Goal: Task Accomplishment & Management: Use online tool/utility

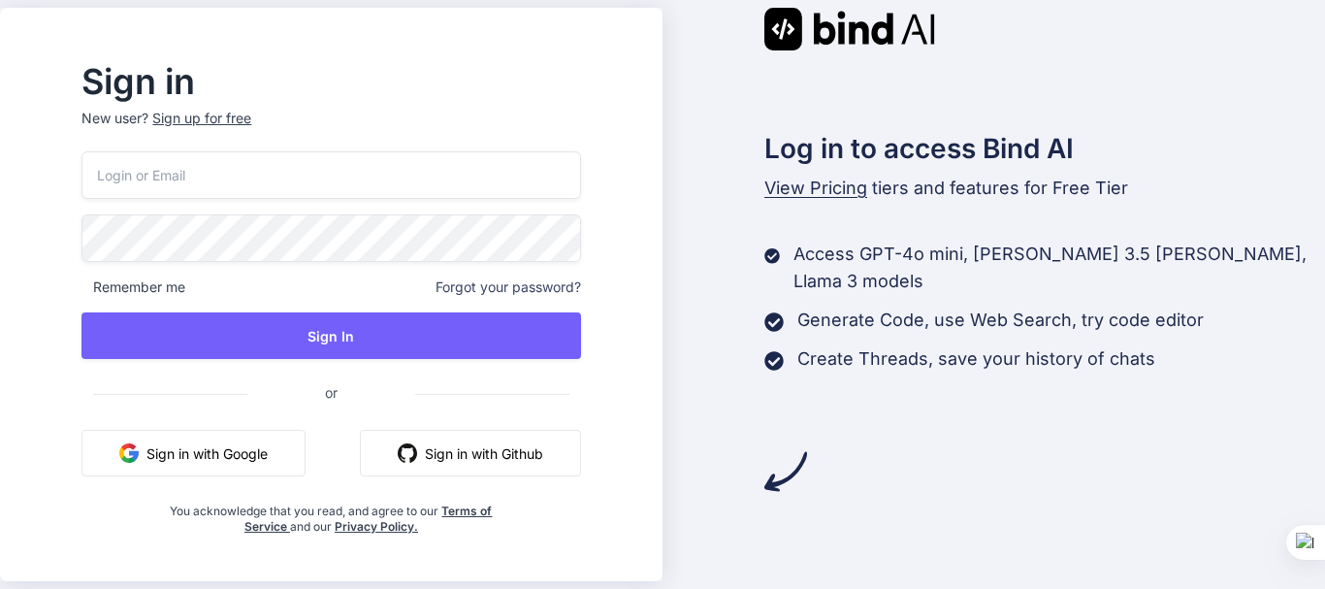
click at [199, 177] on input "email" at bounding box center [330, 175] width 498 height 48
type input "[EMAIL_ADDRESS][DOMAIN_NAME]"
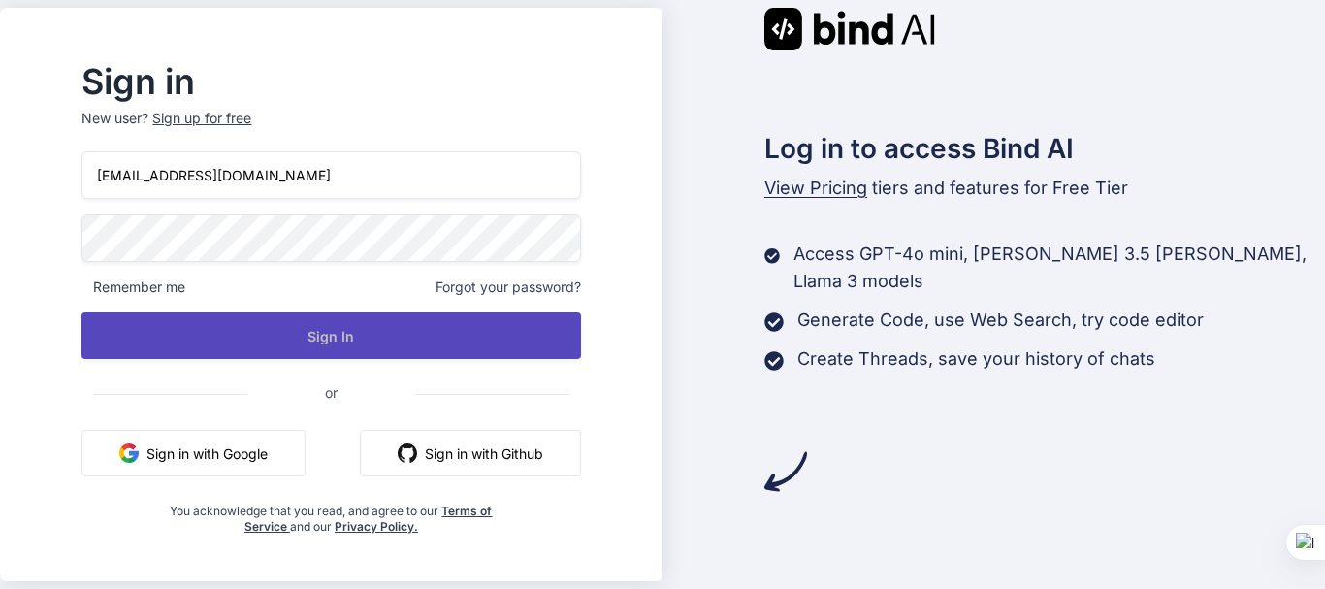
click at [279, 342] on button "Sign In" at bounding box center [330, 335] width 498 height 47
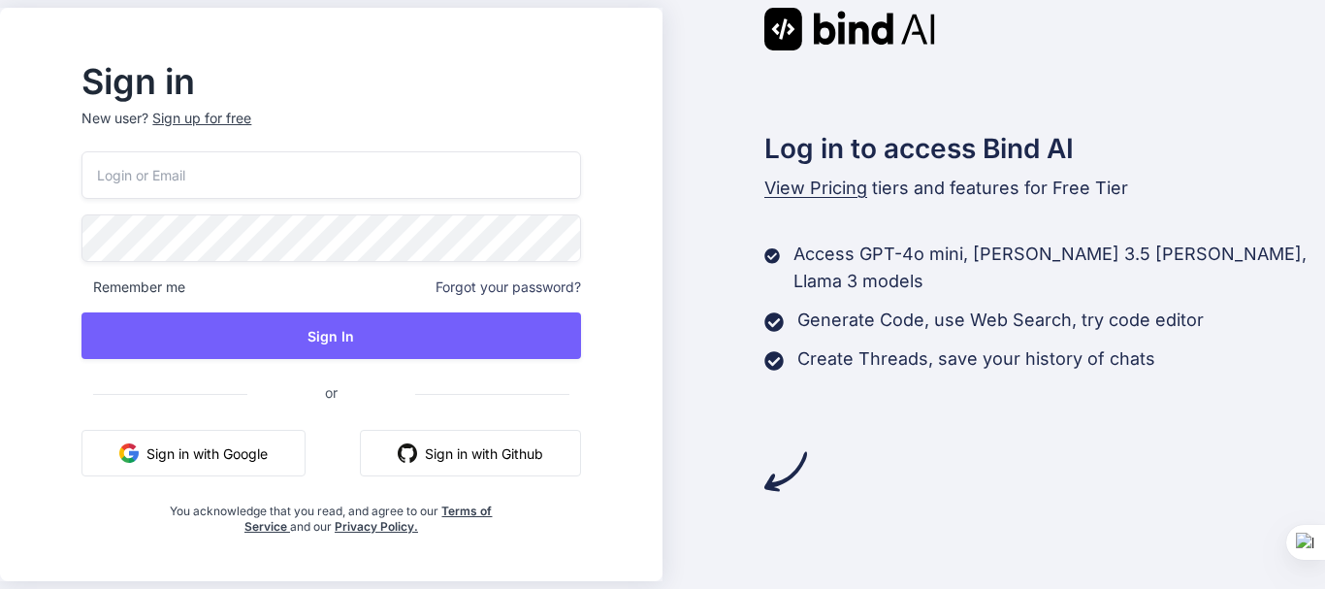
click at [268, 186] on input "email" at bounding box center [330, 175] width 498 height 48
paste input "[EMAIL_ADDRESS][DOMAIN_NAME]"
type input "[EMAIL_ADDRESS][DOMAIN_NAME]"
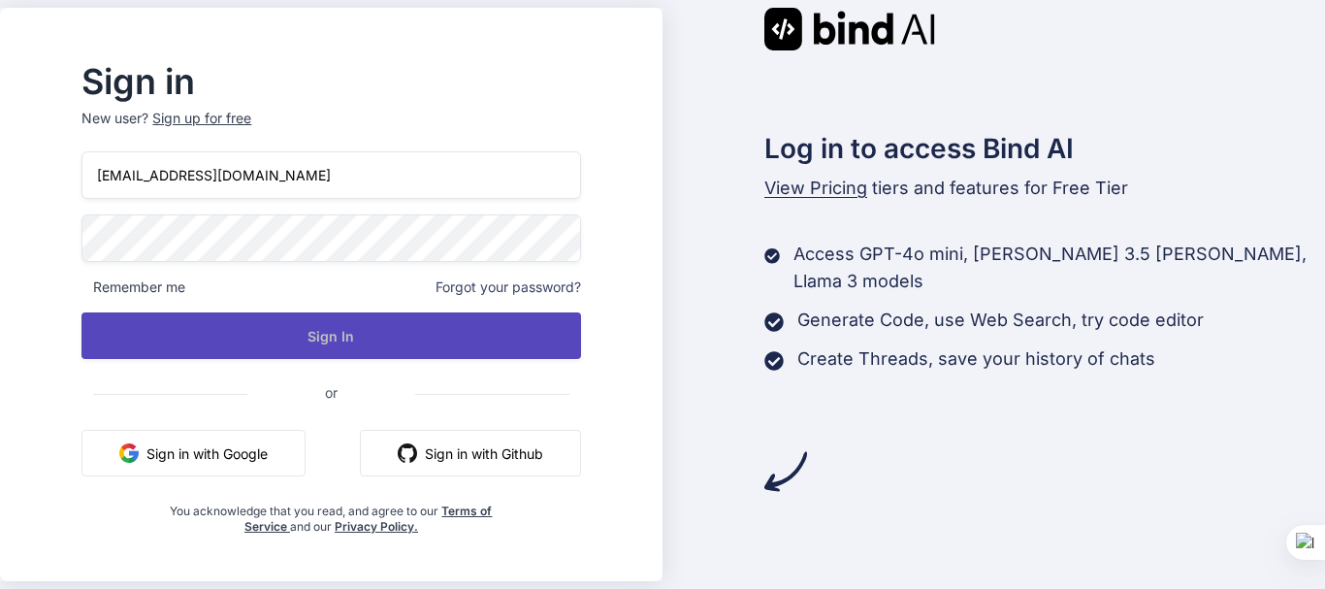
click at [318, 349] on button "Sign In" at bounding box center [330, 335] width 498 height 47
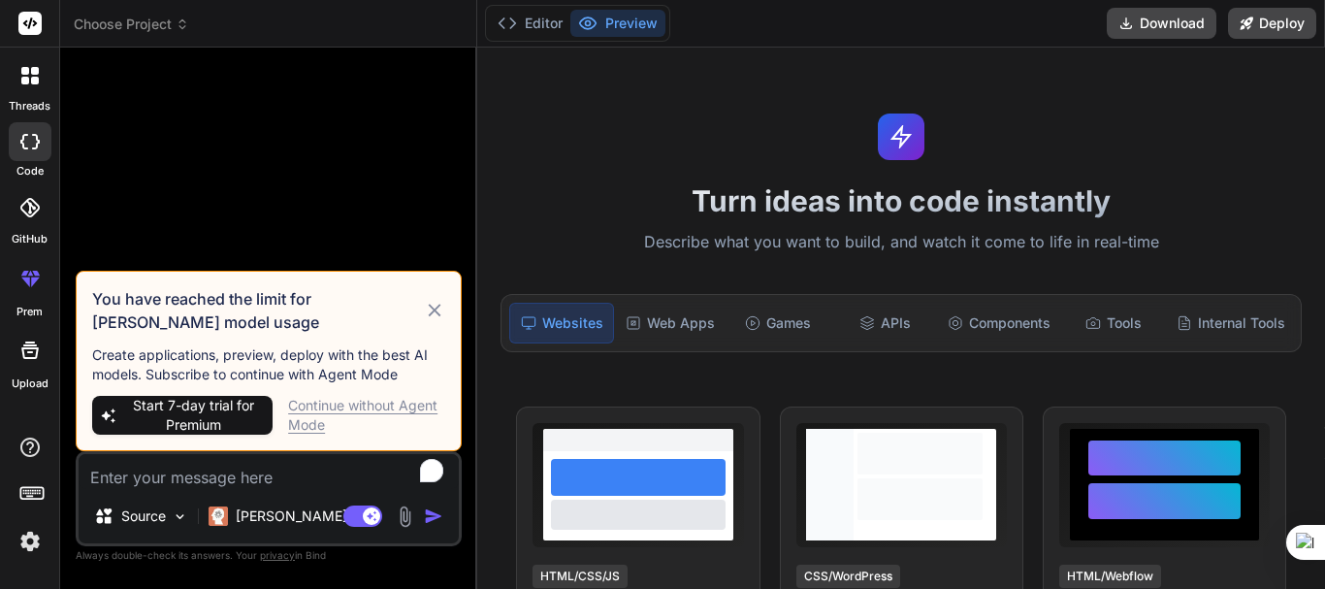
click at [27, 541] on img at bounding box center [30, 541] width 33 height 33
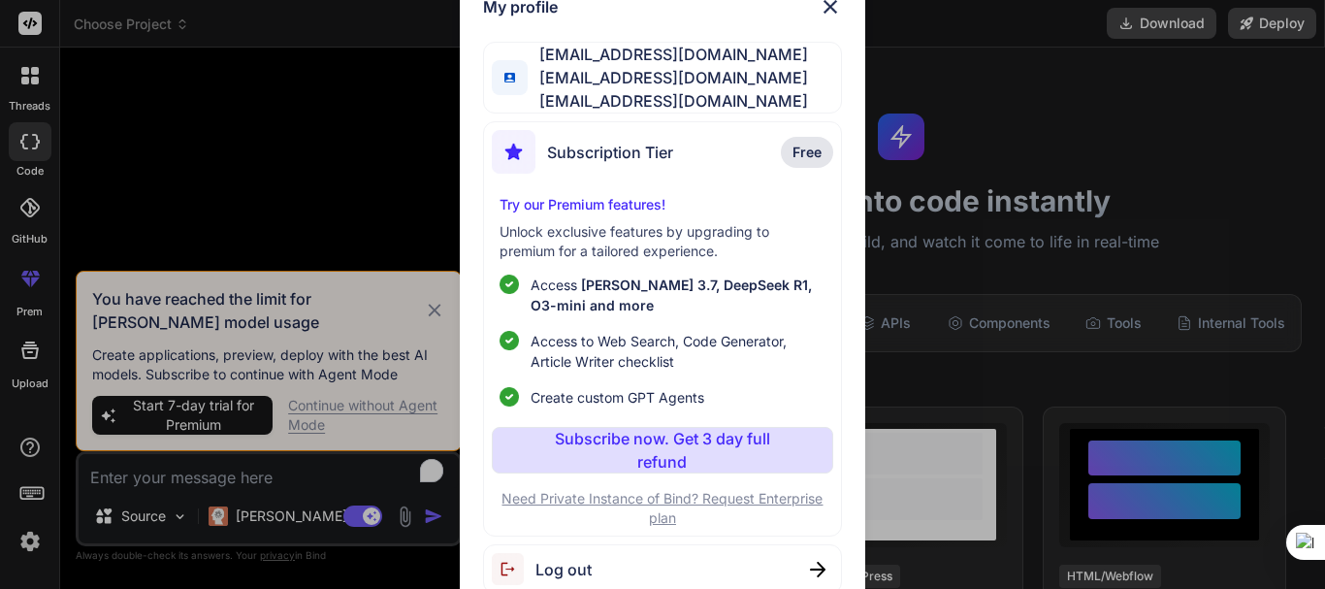
click at [429, 312] on div "My profile impala50424@aminating.com impala50424@aminating.com impala50424@amin…" at bounding box center [662, 294] width 1325 height 589
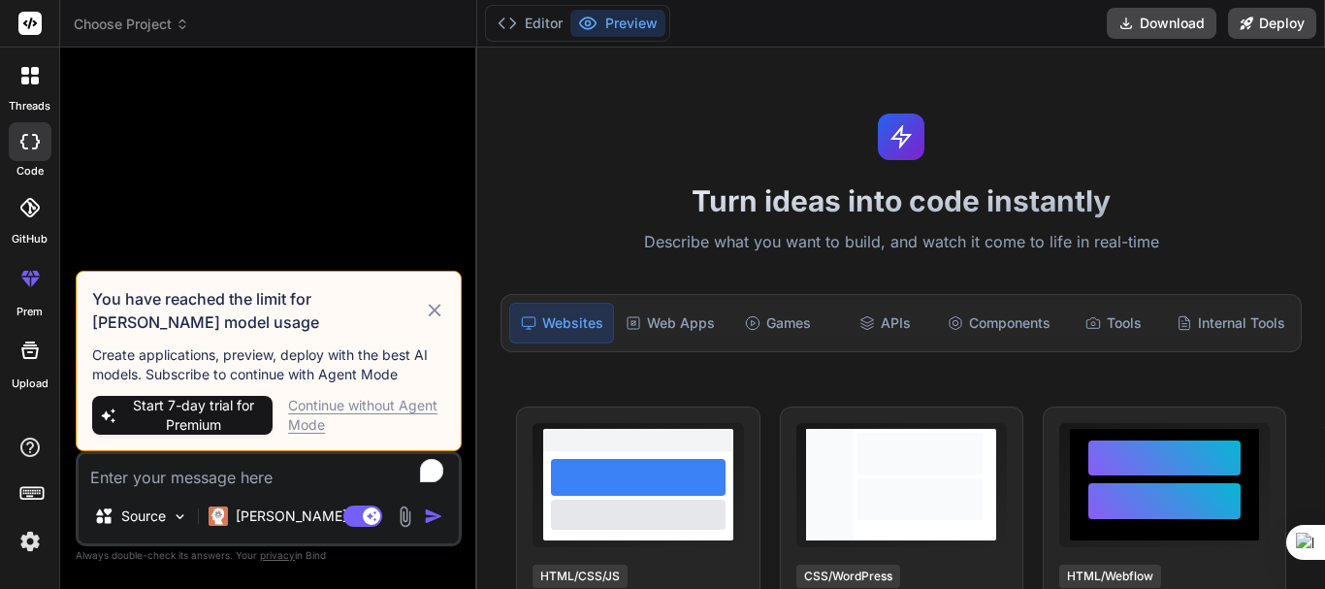
click at [433, 305] on icon at bounding box center [435, 310] width 22 height 23
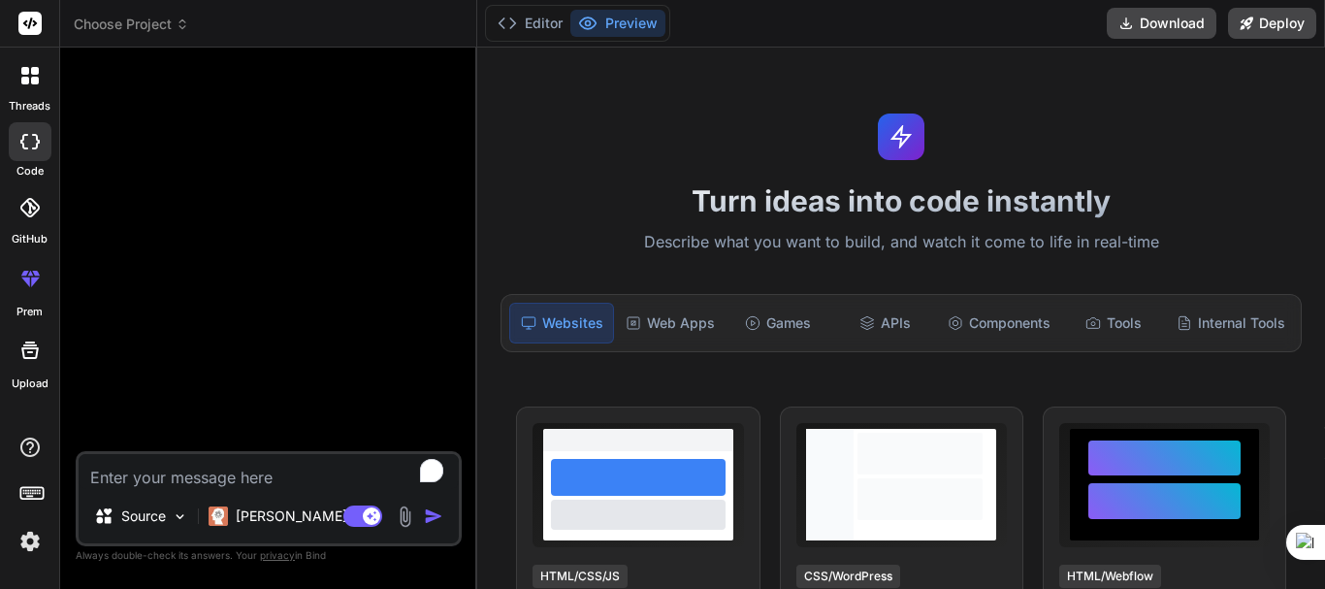
click at [32, 77] on icon at bounding box center [29, 75] width 17 height 17
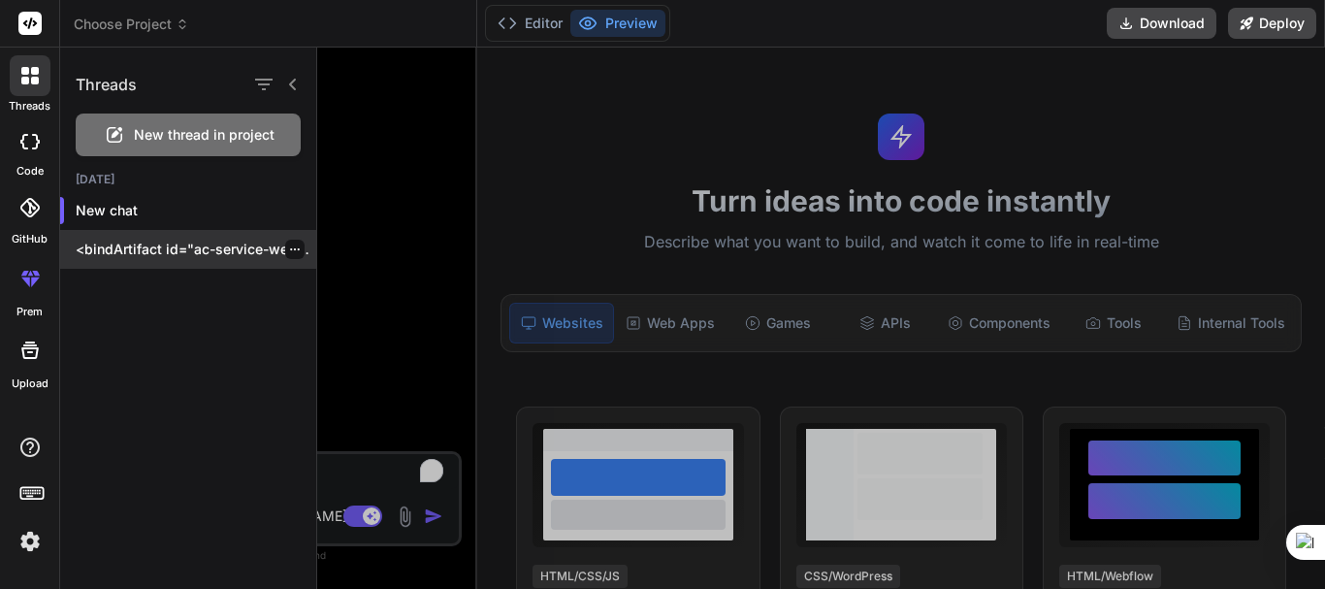
click at [204, 236] on div "<bindArtifact id="ac-service-website" title="AC Service Company Website"> <bind…" at bounding box center [188, 249] width 256 height 39
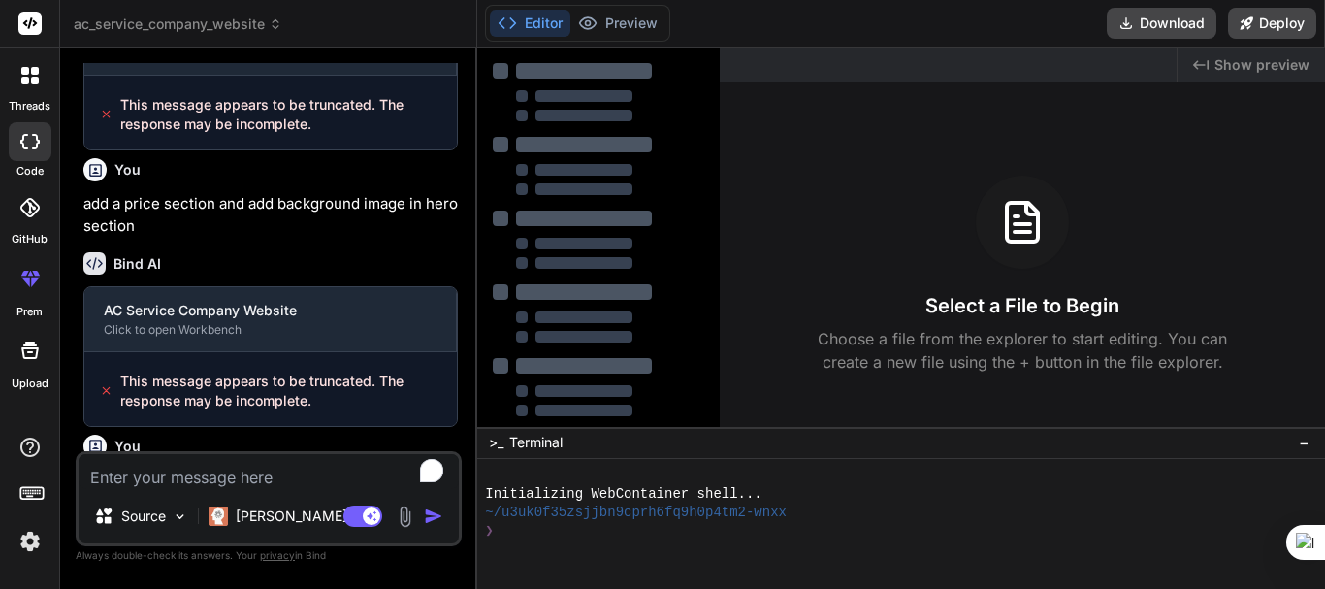
scroll to position [1088, 0]
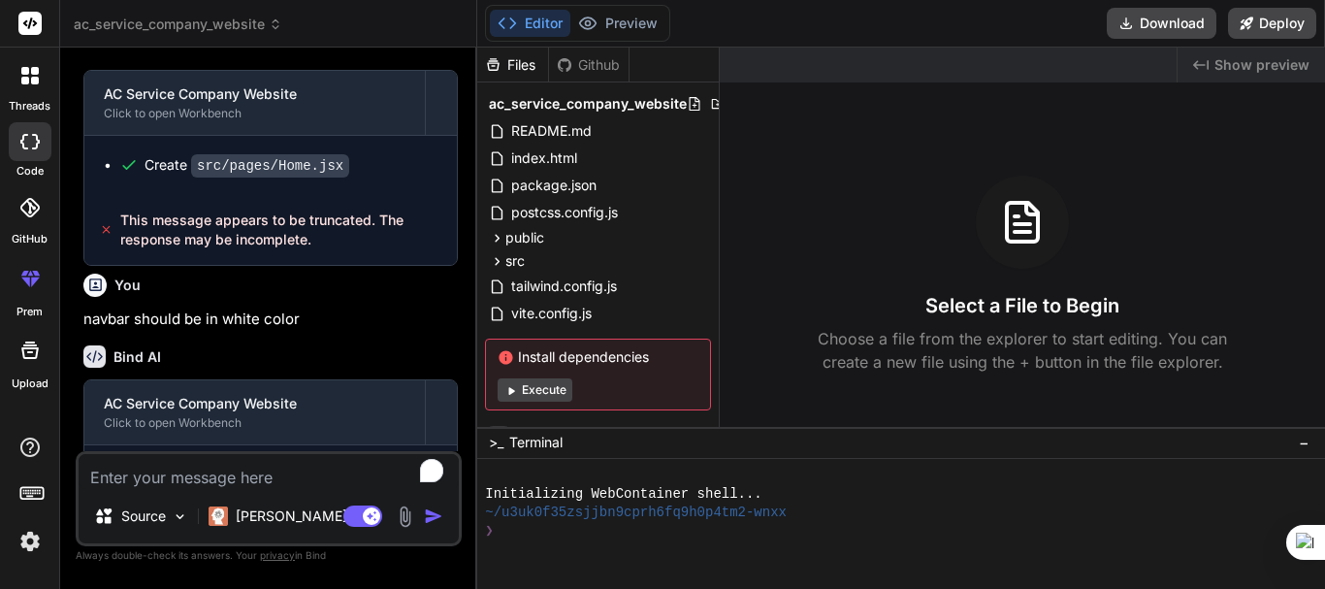
click at [546, 383] on button "Execute" at bounding box center [535, 389] width 75 height 23
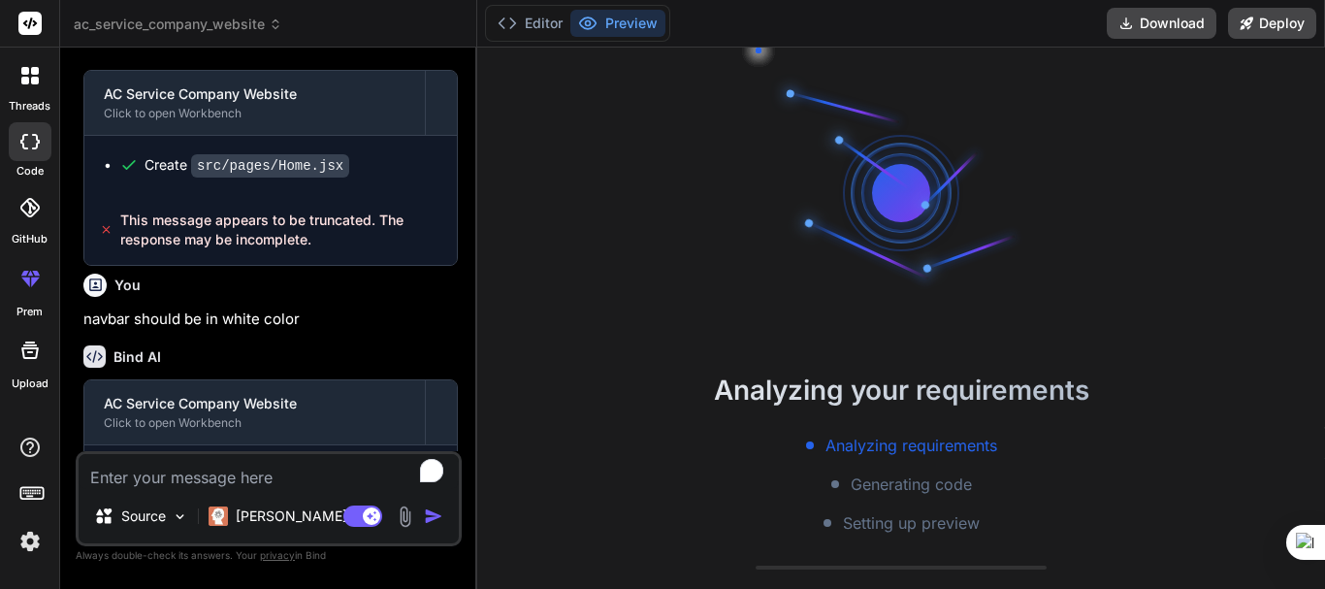
scroll to position [55, 0]
click at [366, 318] on p "navbar should be in white color" at bounding box center [270, 319] width 374 height 22
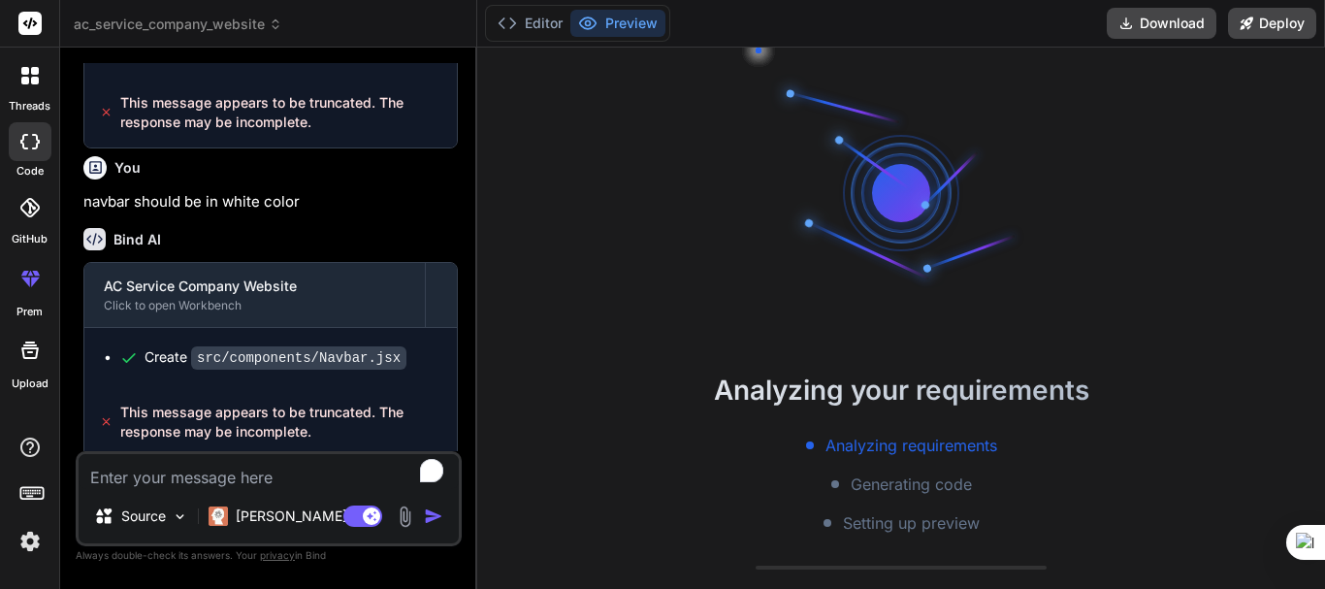
scroll to position [1208, 0]
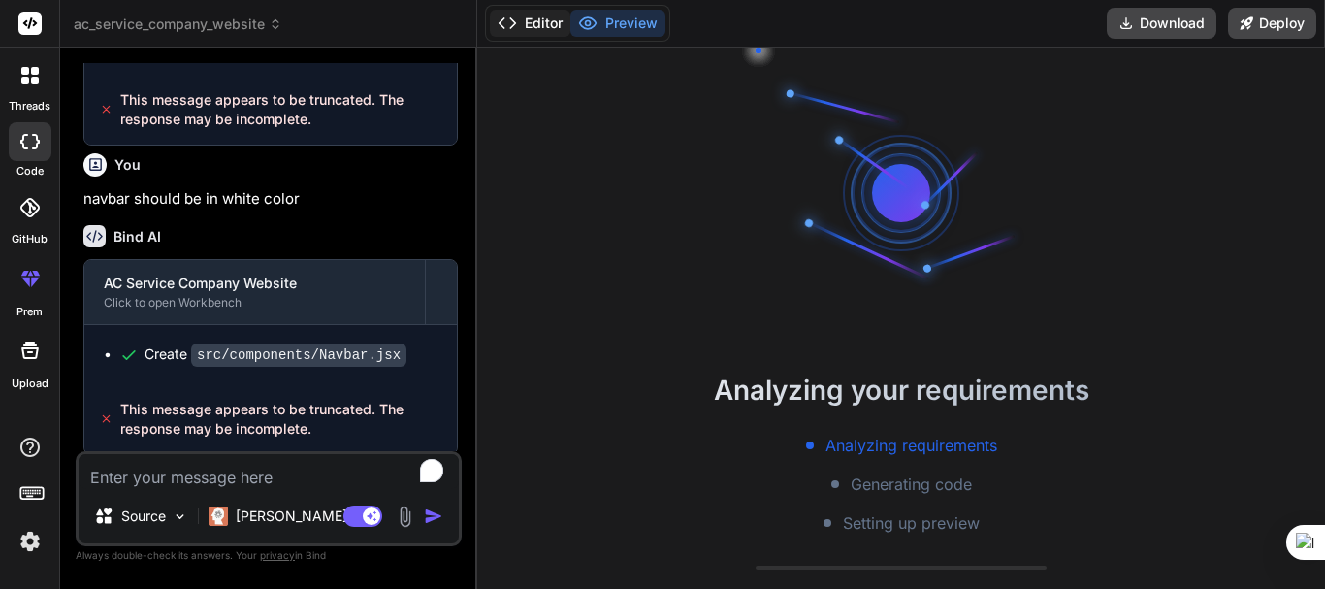
click at [535, 23] on button "Editor" at bounding box center [530, 23] width 80 height 27
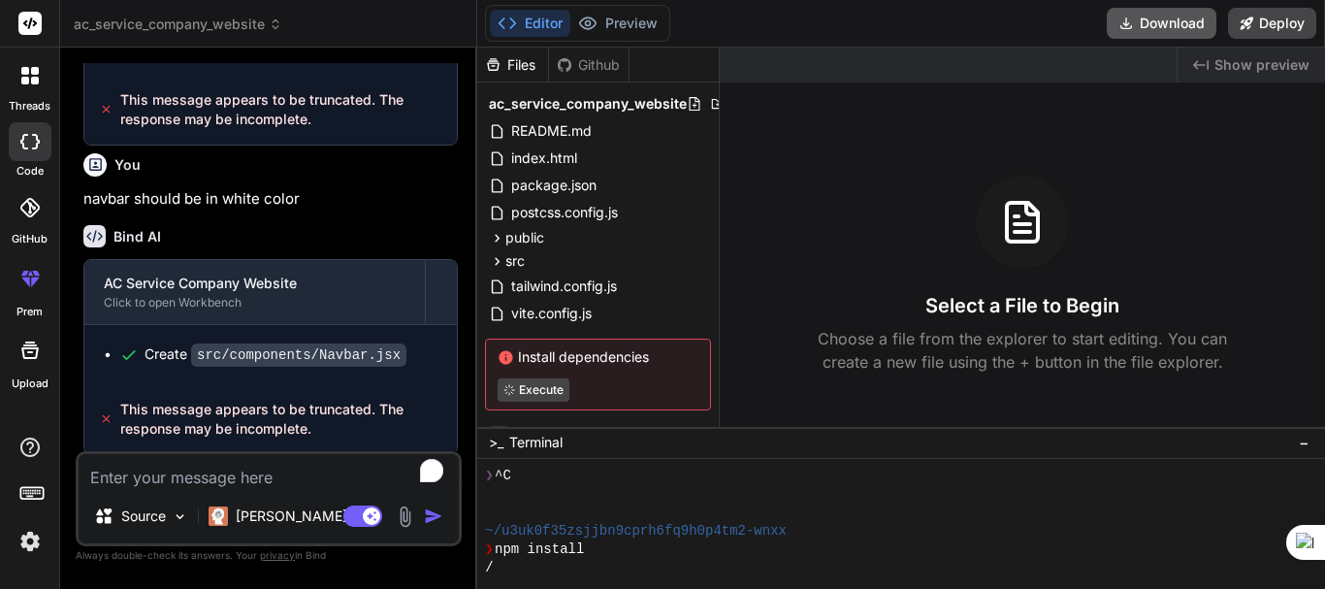
click at [1154, 21] on button "Download" at bounding box center [1162, 23] width 110 height 31
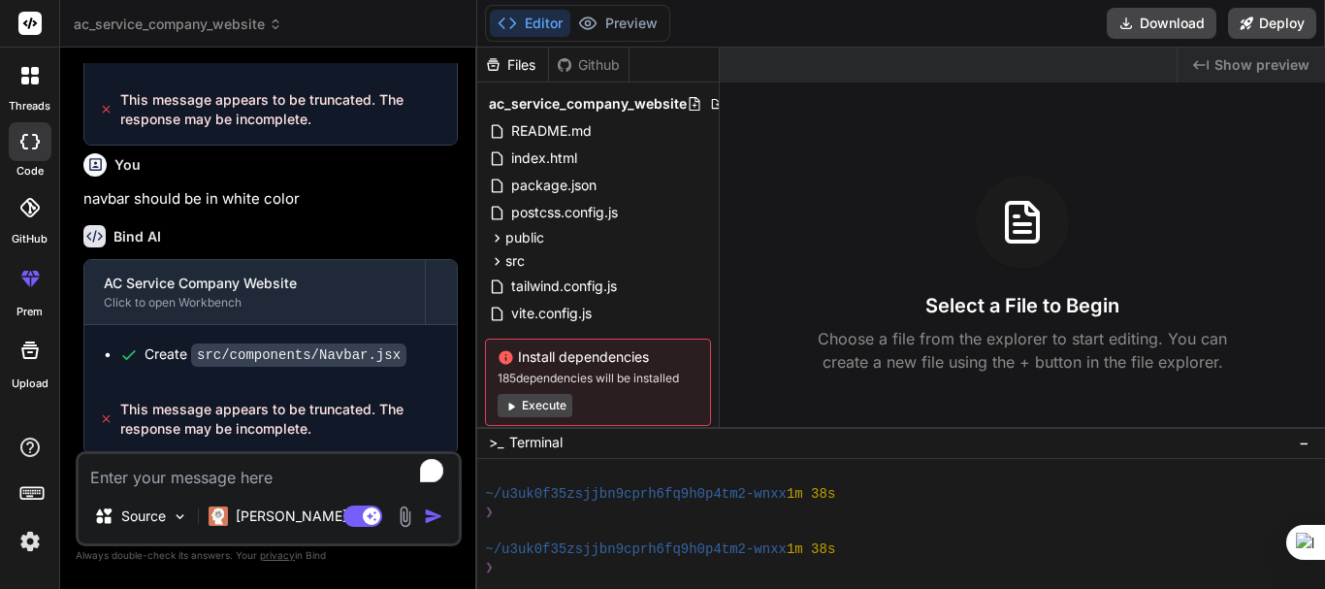
scroll to position [240, 0]
click at [626, 19] on button "Preview" at bounding box center [617, 23] width 95 height 27
click at [535, 413] on button "Execute" at bounding box center [535, 405] width 75 height 23
type textarea "x"
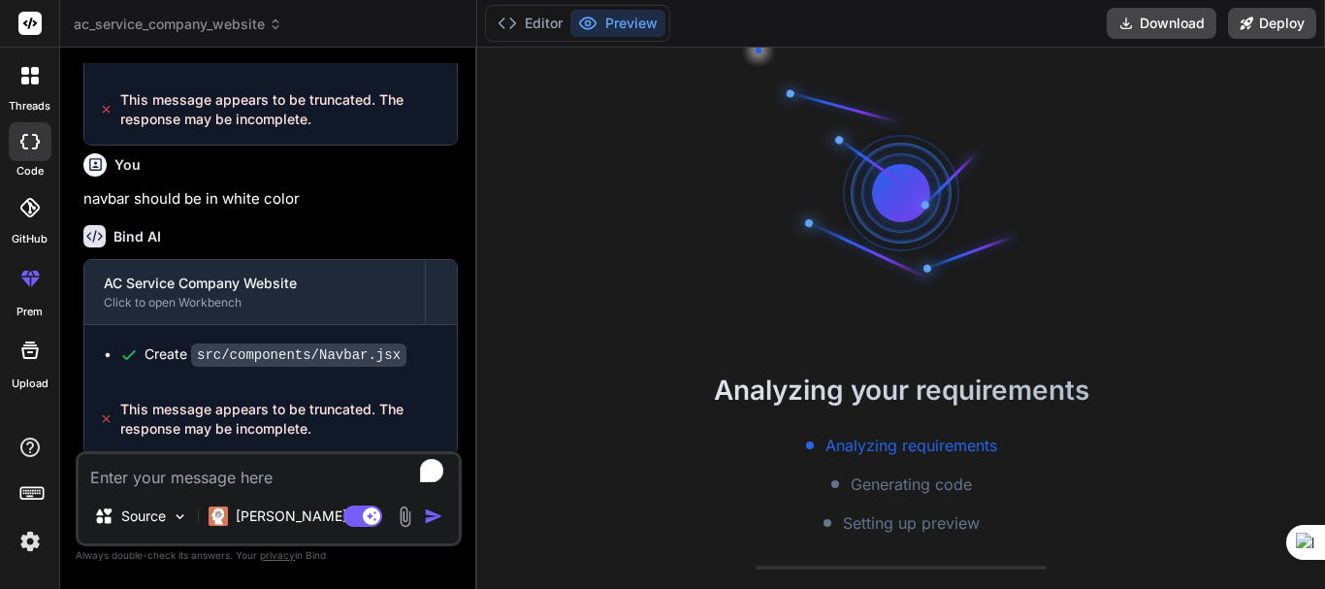
click at [190, 482] on textarea "To enrich screen reader interactions, please activate Accessibility in Grammarl…" at bounding box center [269, 471] width 380 height 35
type textarea "i"
type textarea "x"
type textarea "it"
type textarea "x"
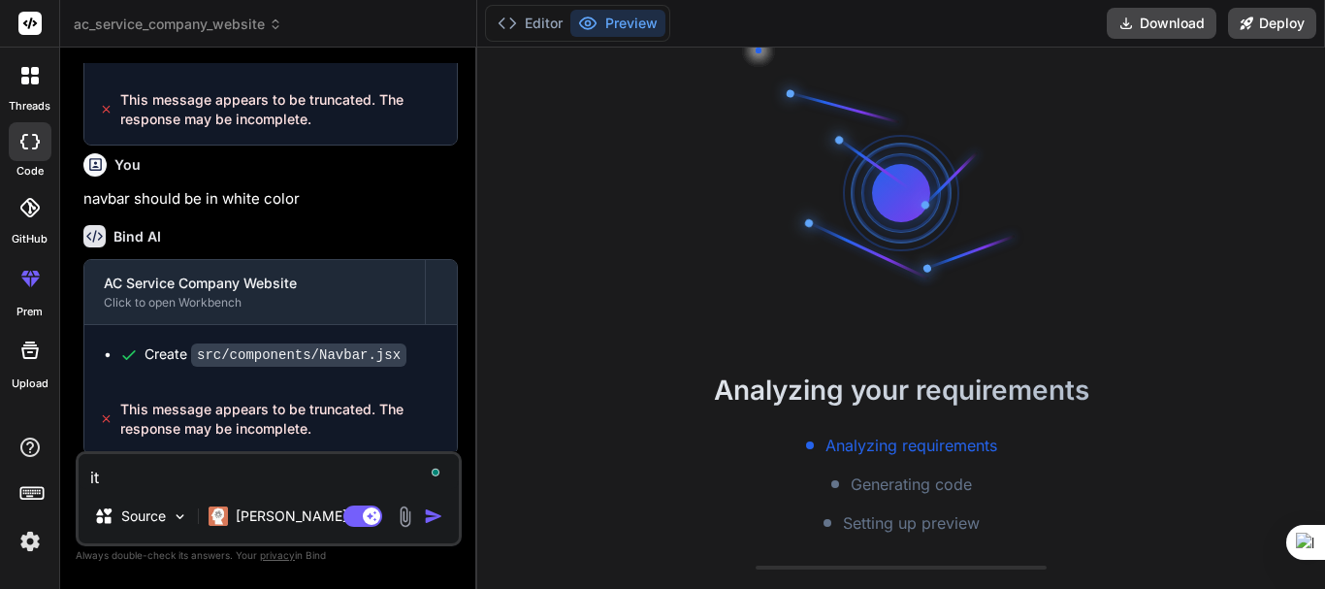
type textarea "it"
type textarea "x"
type textarea "it i"
type textarea "x"
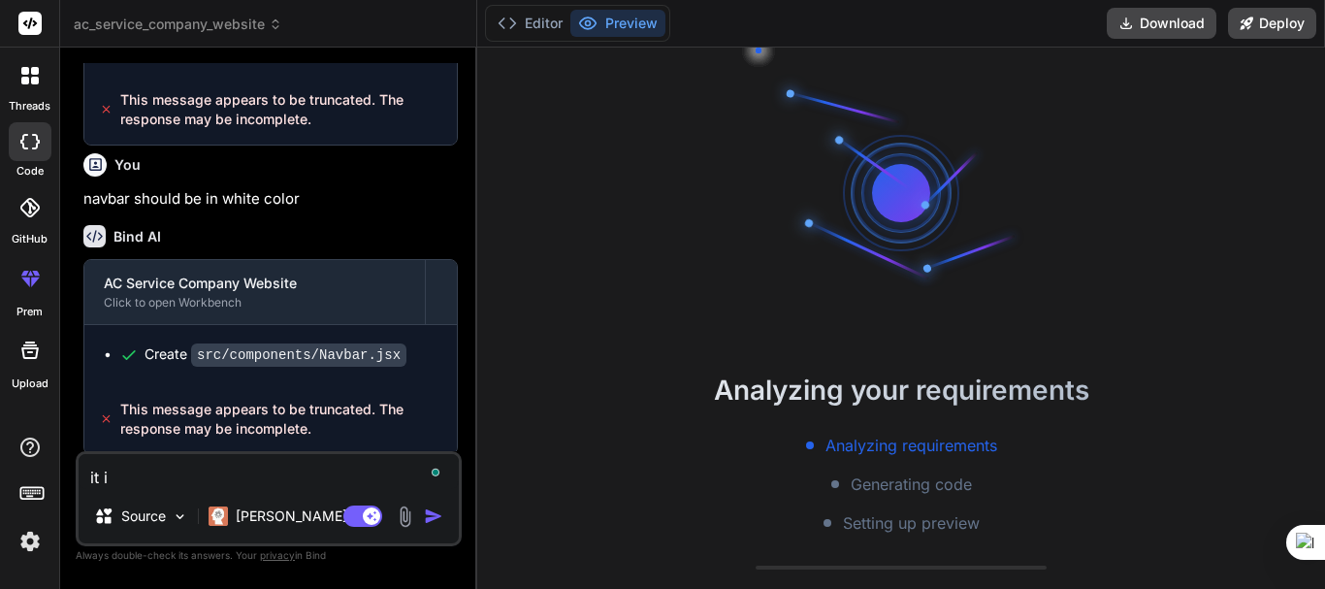
type textarea "it is"
type textarea "x"
type textarea "it is"
type textarea "x"
type textarea "it is n"
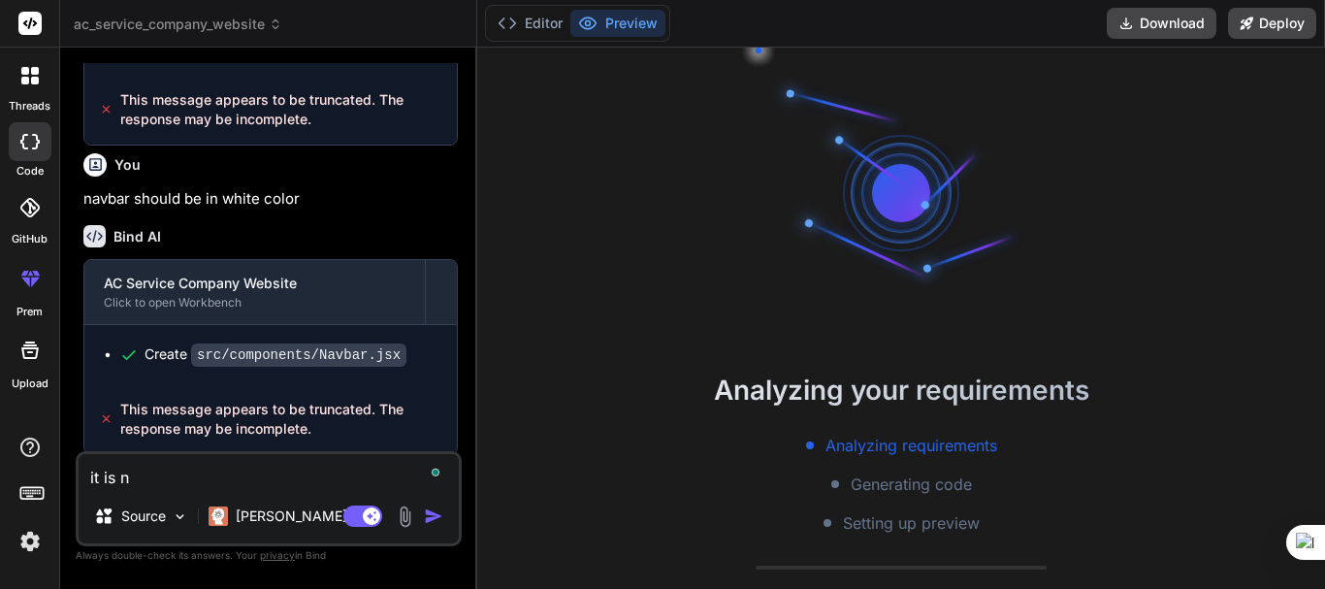
type textarea "x"
type textarea "it is no"
type textarea "x"
type textarea "it is not"
type textarea "x"
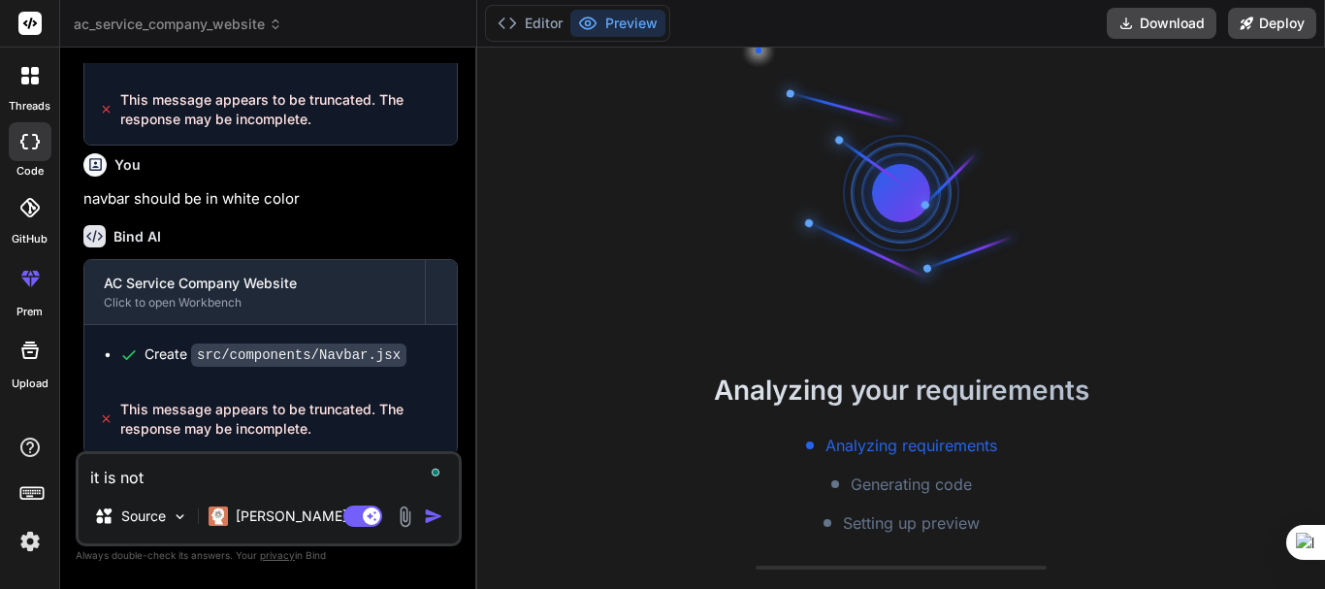
type textarea "it is not"
type textarea "x"
type textarea "it is not r"
type textarea "x"
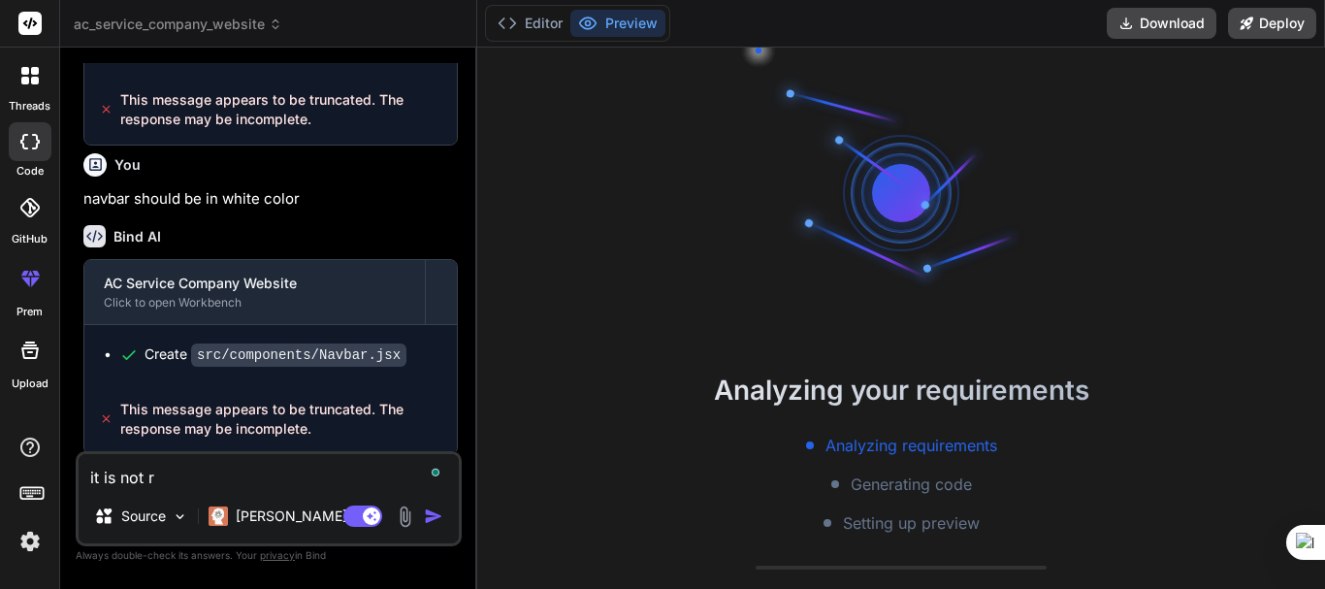
type textarea "it is not ru"
type textarea "x"
type textarea "it is not run"
type textarea "x"
type textarea "it is not runn"
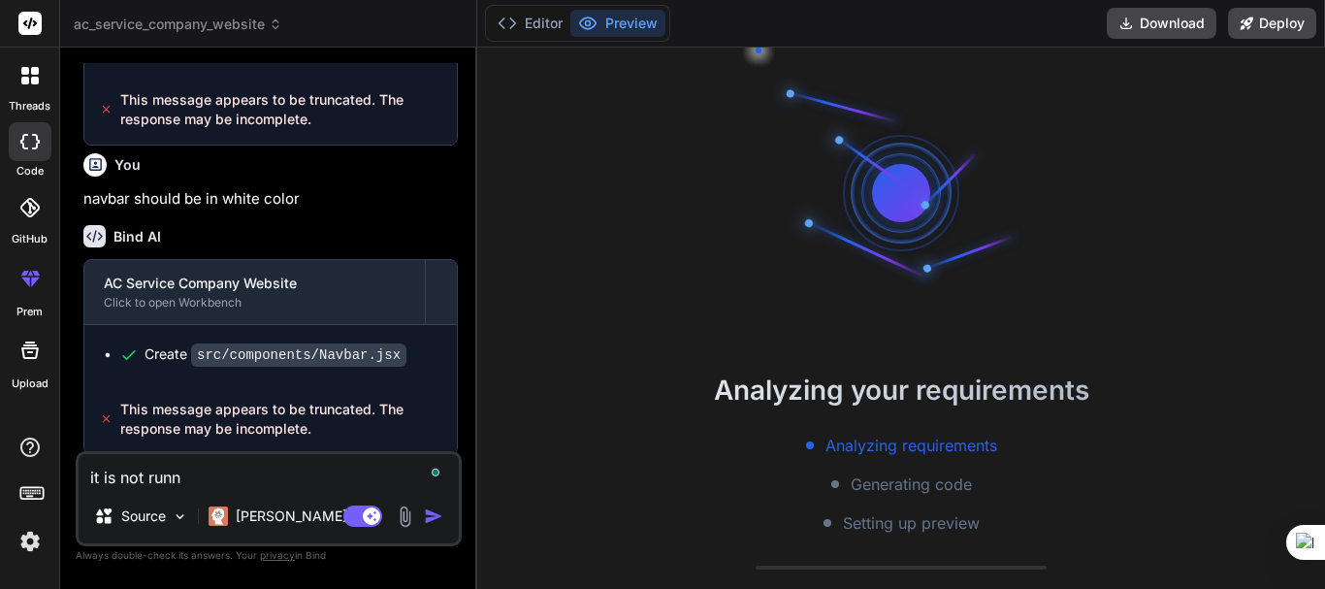
type textarea "x"
type textarea "it is not runni"
type textarea "x"
type textarea "it is not runnin"
type textarea "x"
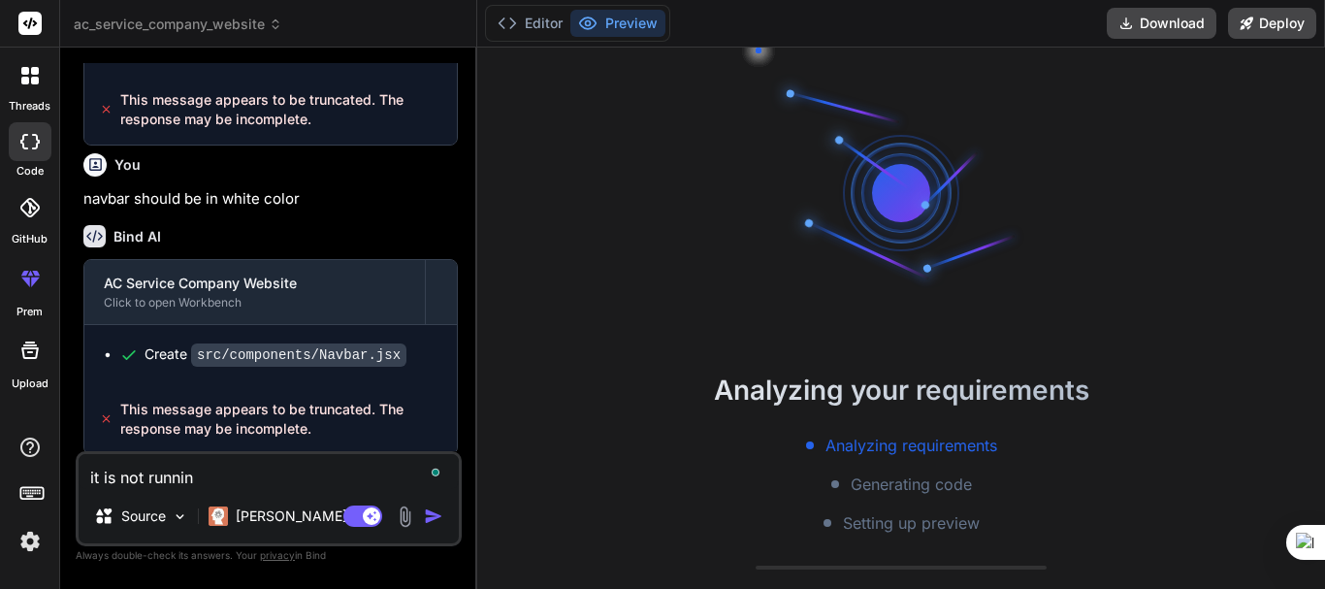
type textarea "it is not running"
type textarea "x"
type textarea "it is not running"
type textarea "x"
type textarea "it is not running a"
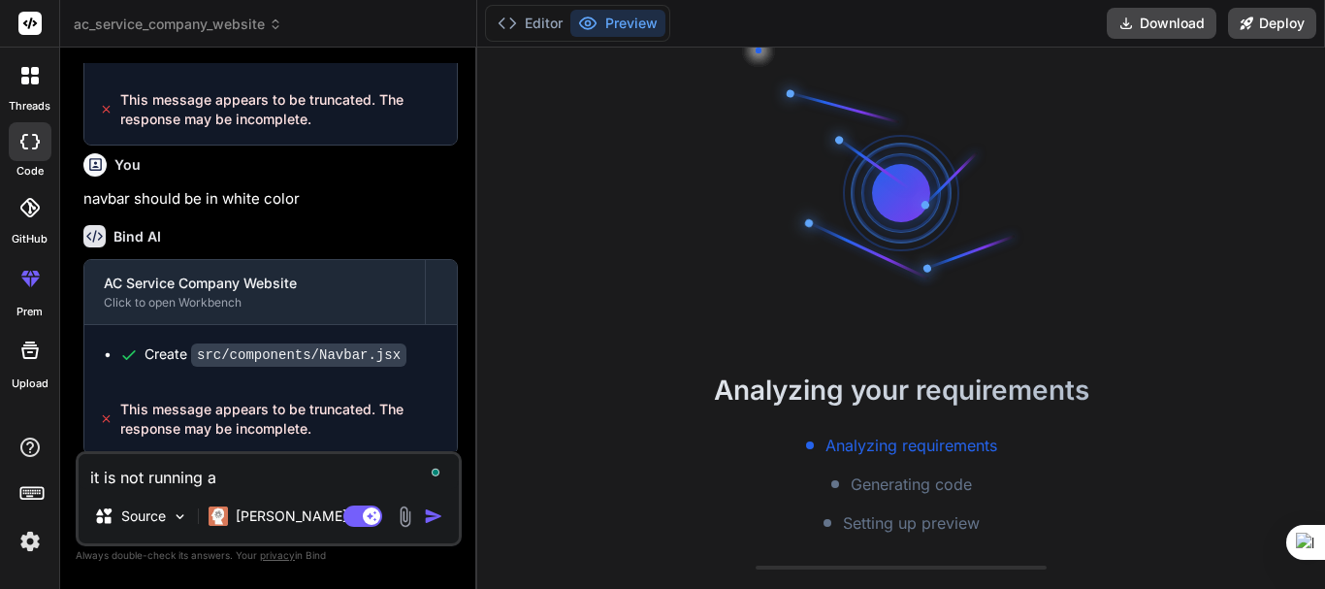
type textarea "x"
type textarea "it is not running an"
type textarea "x"
type textarea "it is not running and"
type textarea "x"
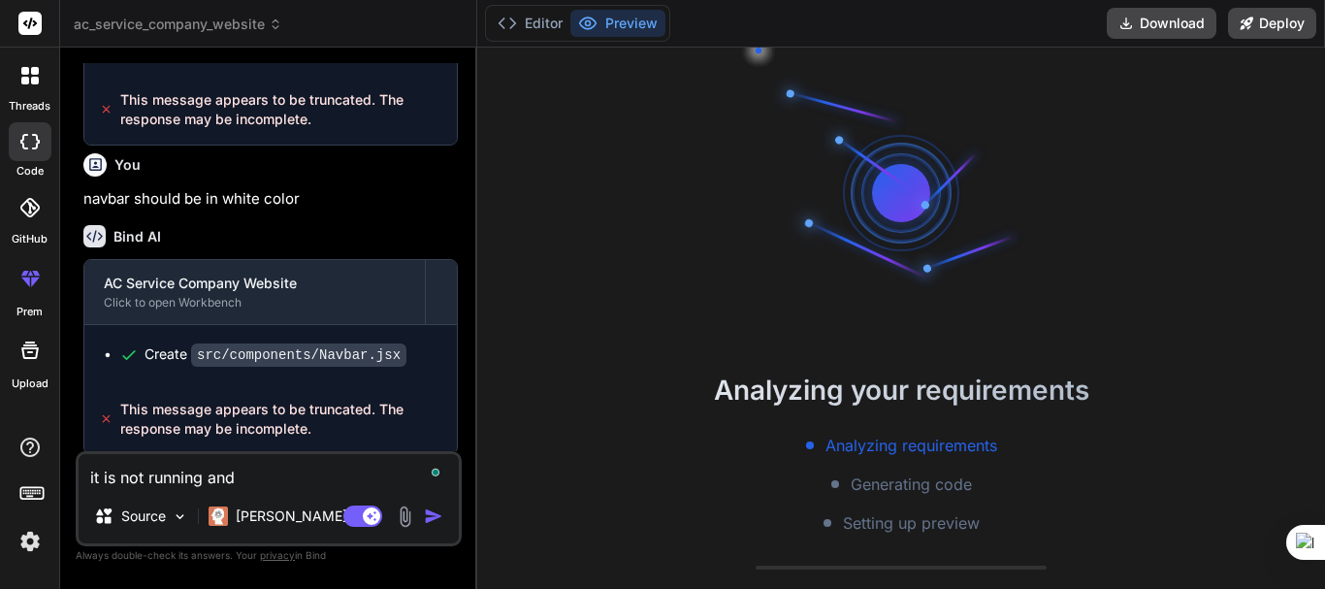
type textarea "it is not running and"
type textarea "x"
type textarea "it is not running and t"
type textarea "x"
type textarea "it is not running and th"
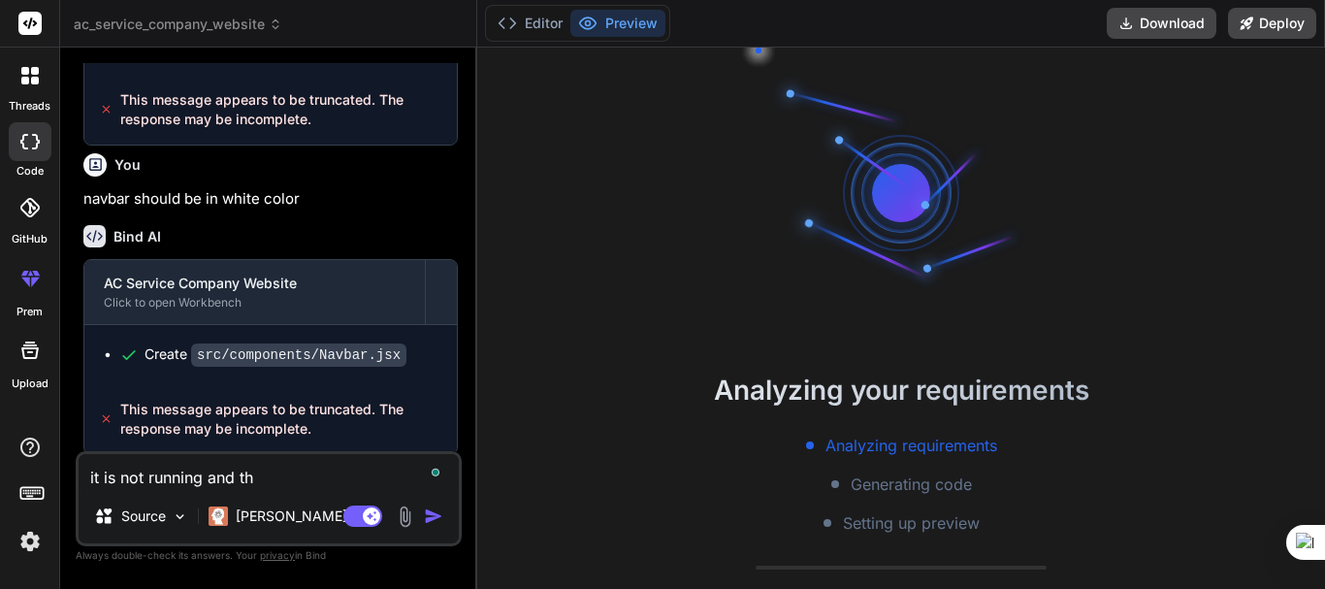
type textarea "x"
type textarea "it is not running and the"
type textarea "x"
type textarea "it is not running and ther"
type textarea "x"
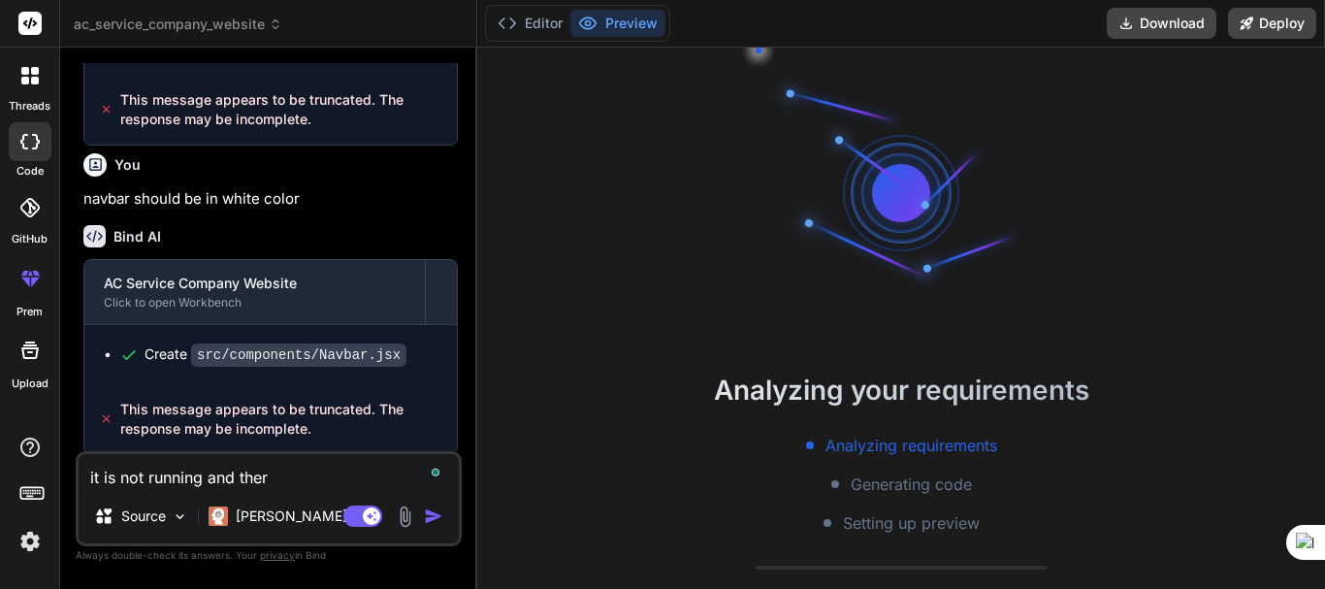
type textarea "it is not running and there"
type textarea "x"
type textarea "it is not running and there"
type textarea "x"
type textarea "it is not running and there i"
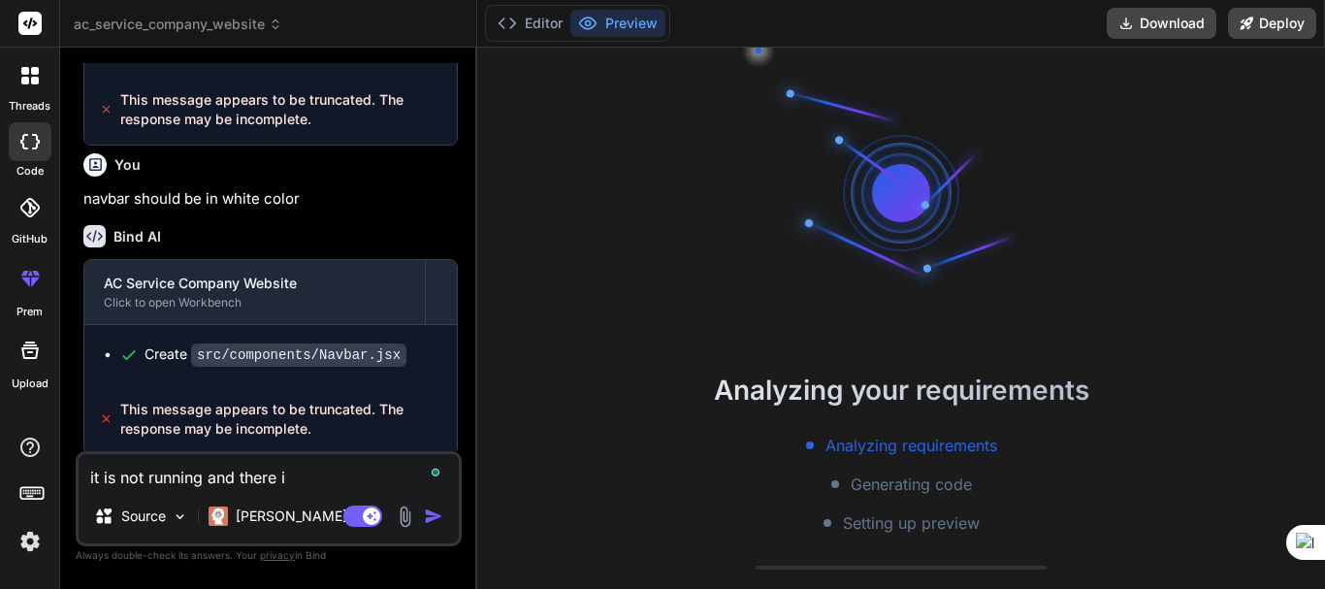
type textarea "x"
type textarea "it is not running and there is"
type textarea "x"
type textarea "it is not running and there is"
type textarea "x"
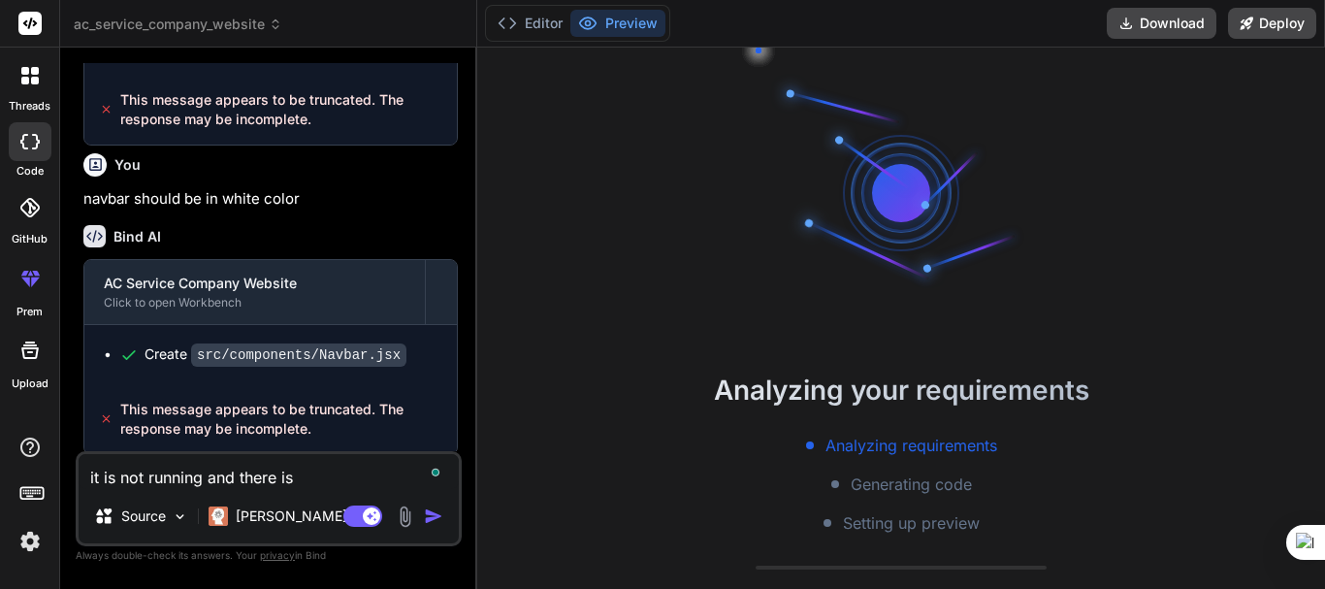
type textarea "it is not running and there is n"
type textarea "x"
type textarea "it is not running and there is no"
type textarea "x"
type textarea "it is not running and there is no"
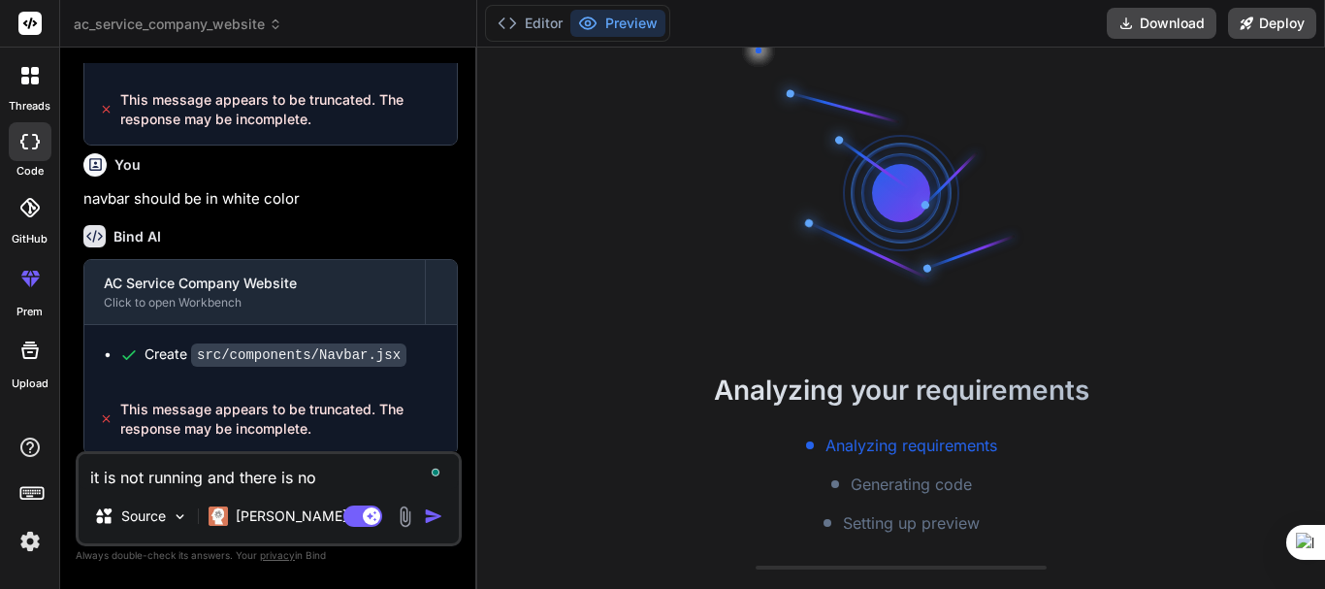
type textarea "x"
type textarea "it is not running and there is no c"
type textarea "x"
type textarea "it is not running and there is no co"
type textarea "x"
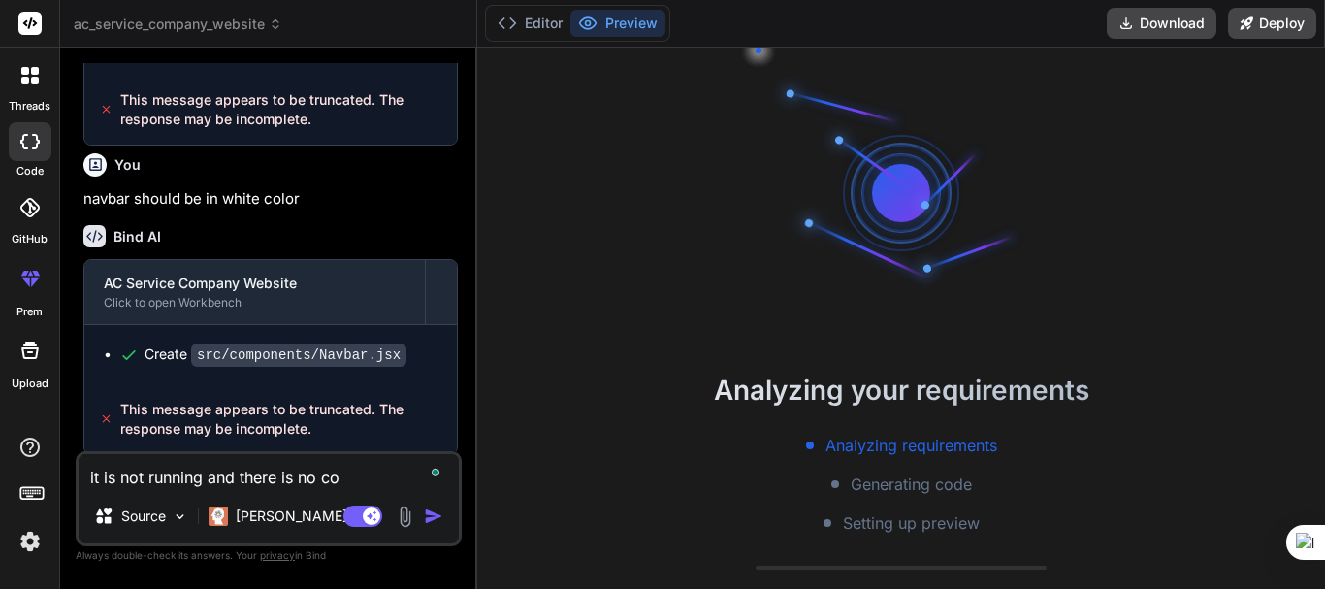
type textarea "it is not running and there is no cod"
type textarea "x"
type textarea "it is not running and there is no code"
type textarea "x"
type textarea "it is not running and there is no code i"
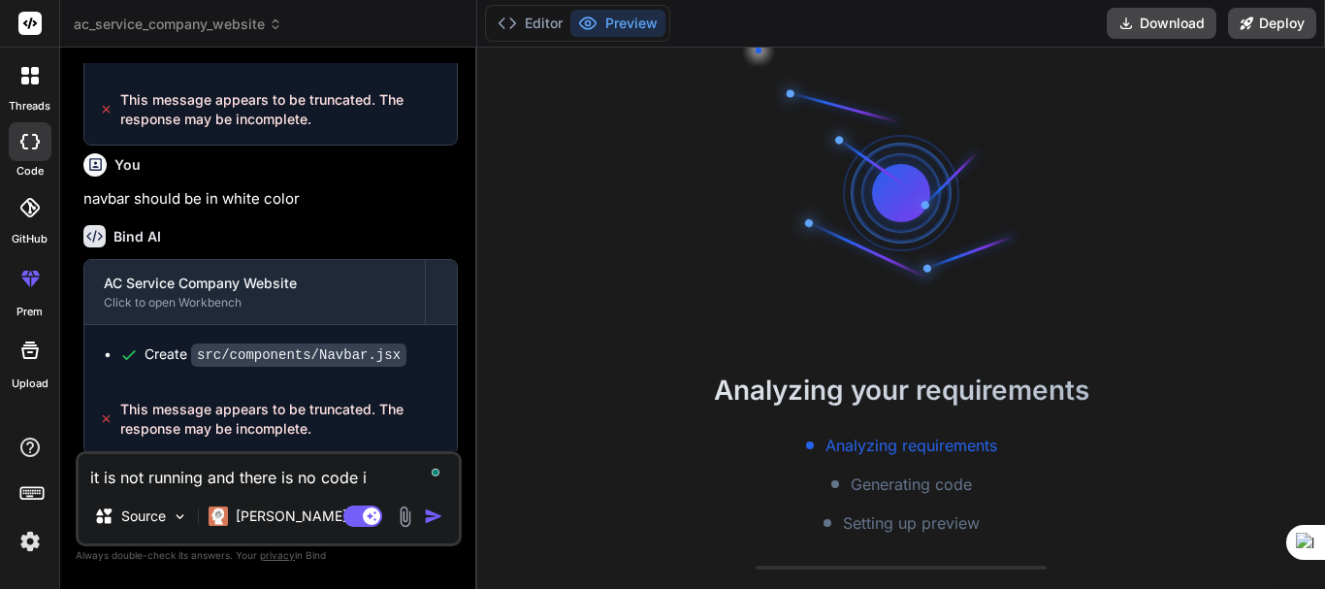
type textarea "x"
type textarea "it is not running and there is no code in"
type textarea "x"
type textarea "it is not running and there is no code in"
type textarea "x"
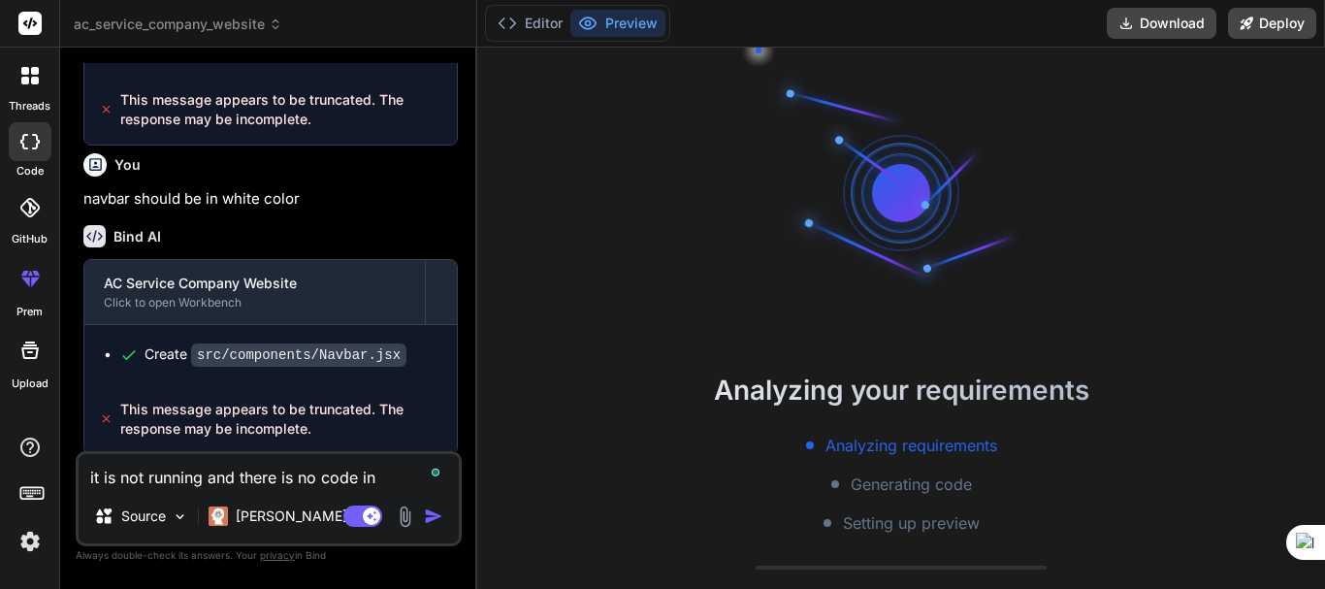
type textarea "it is not running and there is no code in h"
type textarea "x"
type textarea "it is not running and there is no code in ho"
type textarea "x"
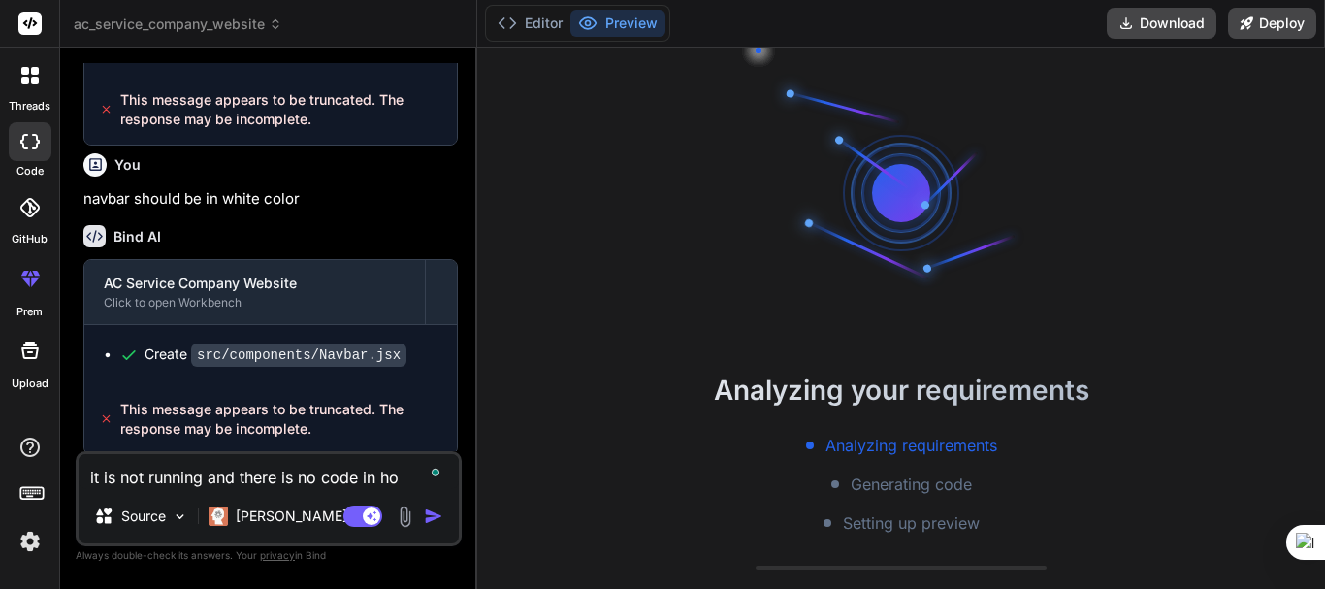
type textarea "it is not running and there is no code in hom"
type textarea "x"
type textarea "it is not running and there is no code in home"
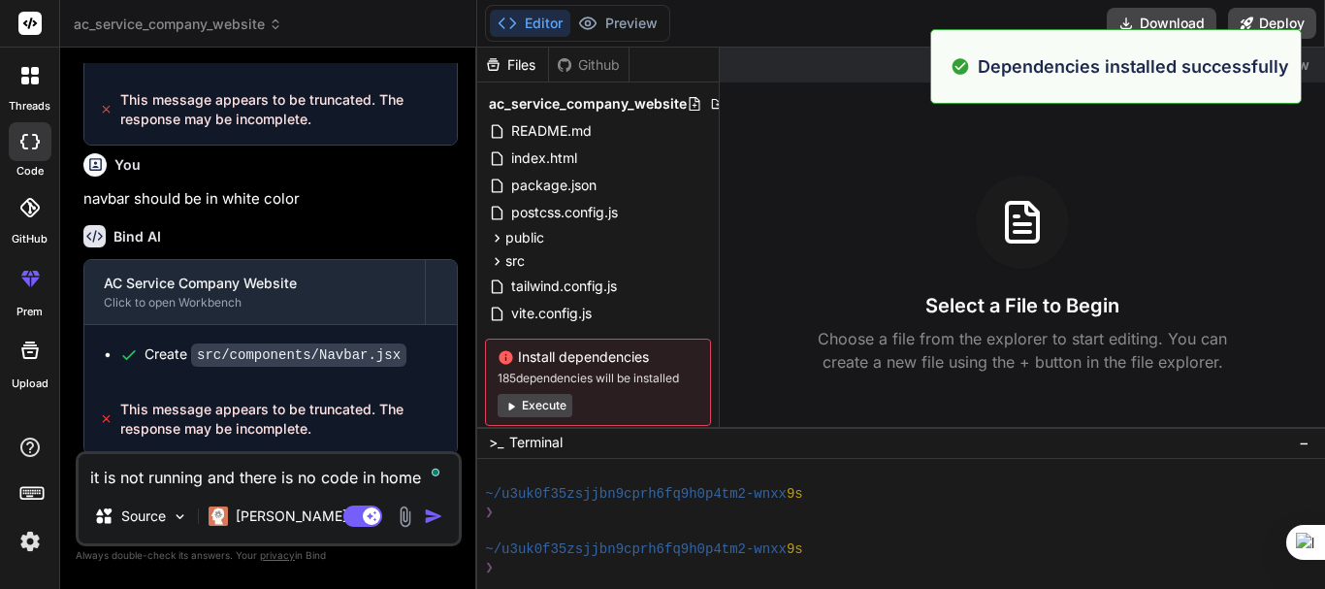
scroll to position [516, 0]
type textarea "x"
type textarea "it is not running and there is no code in home."
type textarea "x"
type textarea "it is not running and there is no code in home.j"
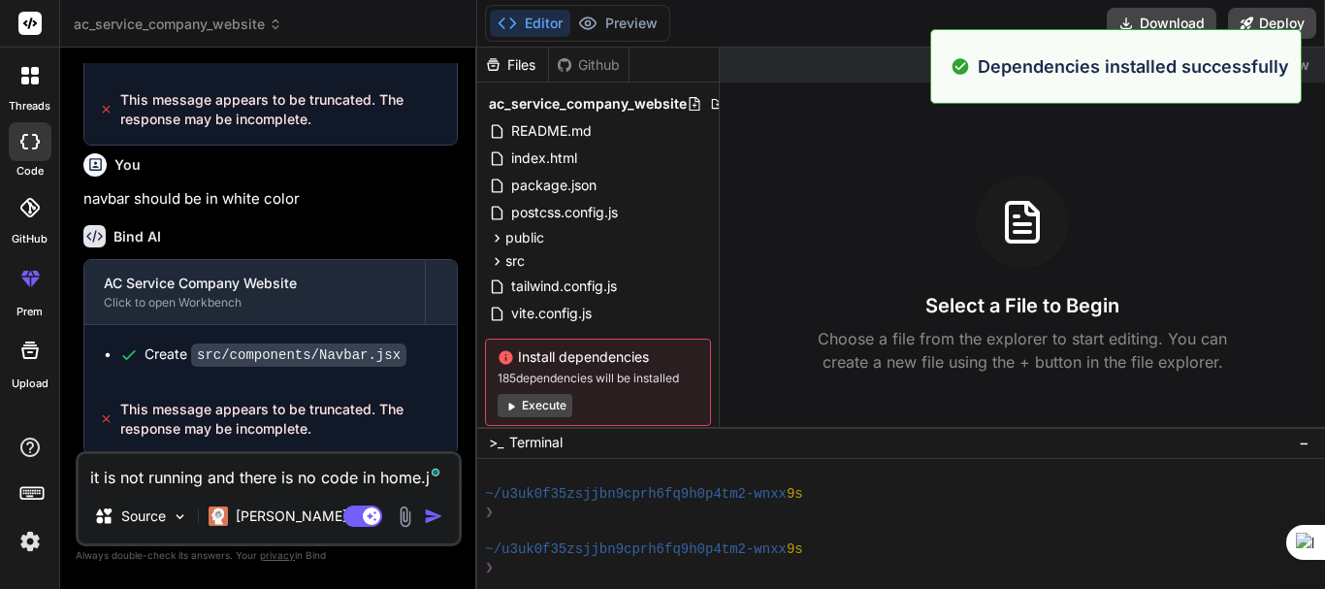
type textarea "x"
type textarea "it is not running and there is no code in home.js"
type textarea "x"
type textarea "it is not running and there is no code in home.jsx"
type textarea "x"
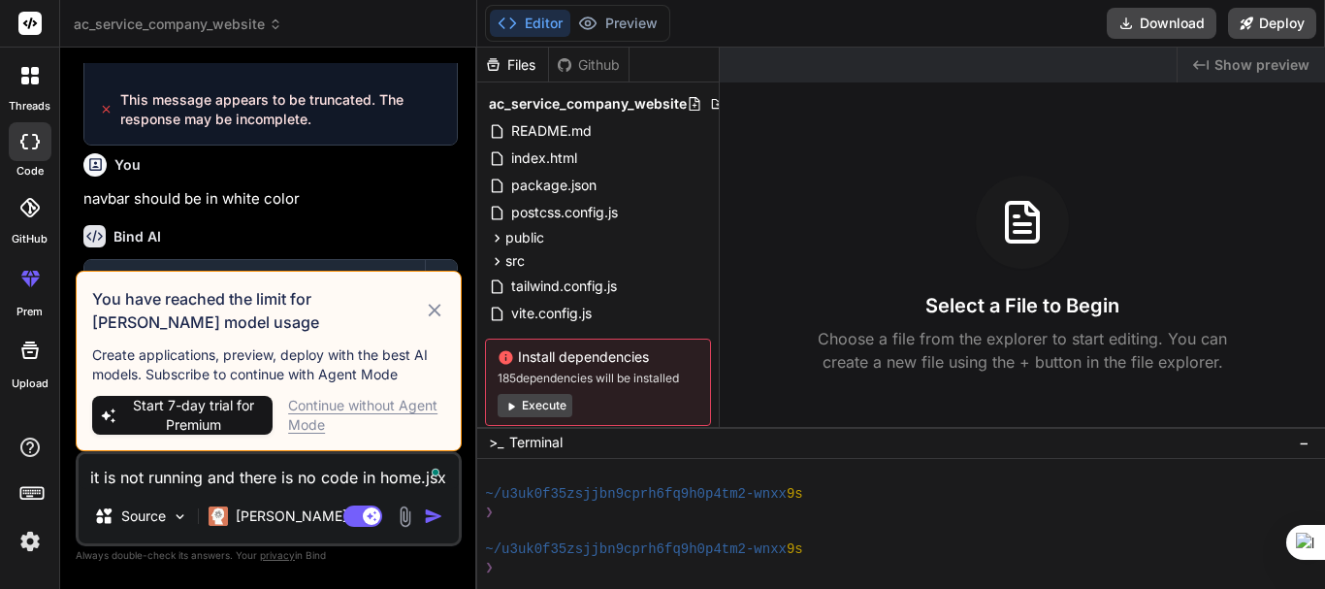
type textarea "it is not running and there is no code in home.jsx"
click at [337, 400] on div "Continue without Agent Mode" at bounding box center [366, 415] width 157 height 39
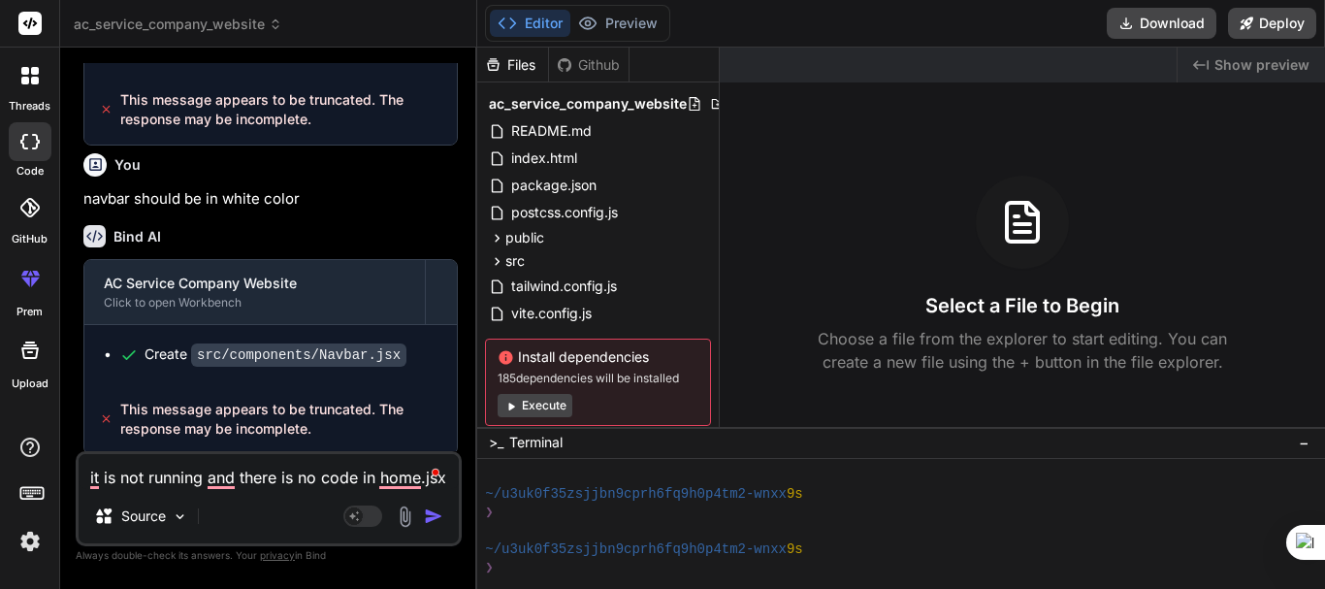
click at [444, 508] on button "button" at bounding box center [437, 515] width 27 height 19
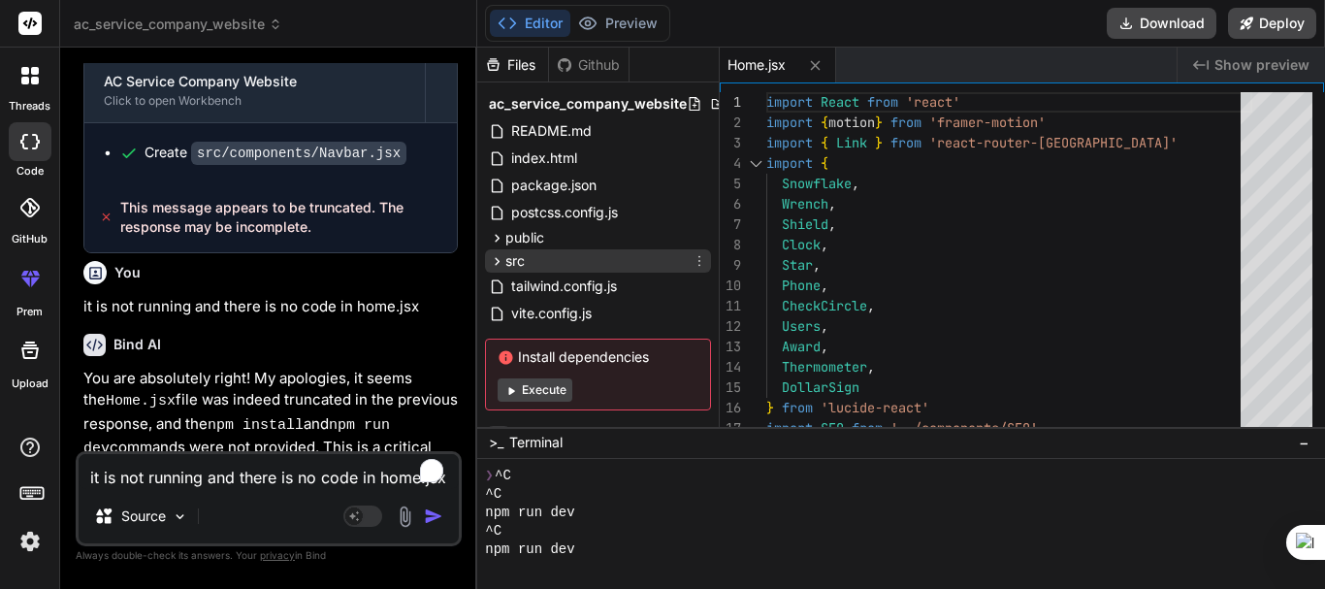
scroll to position [1050, 0]
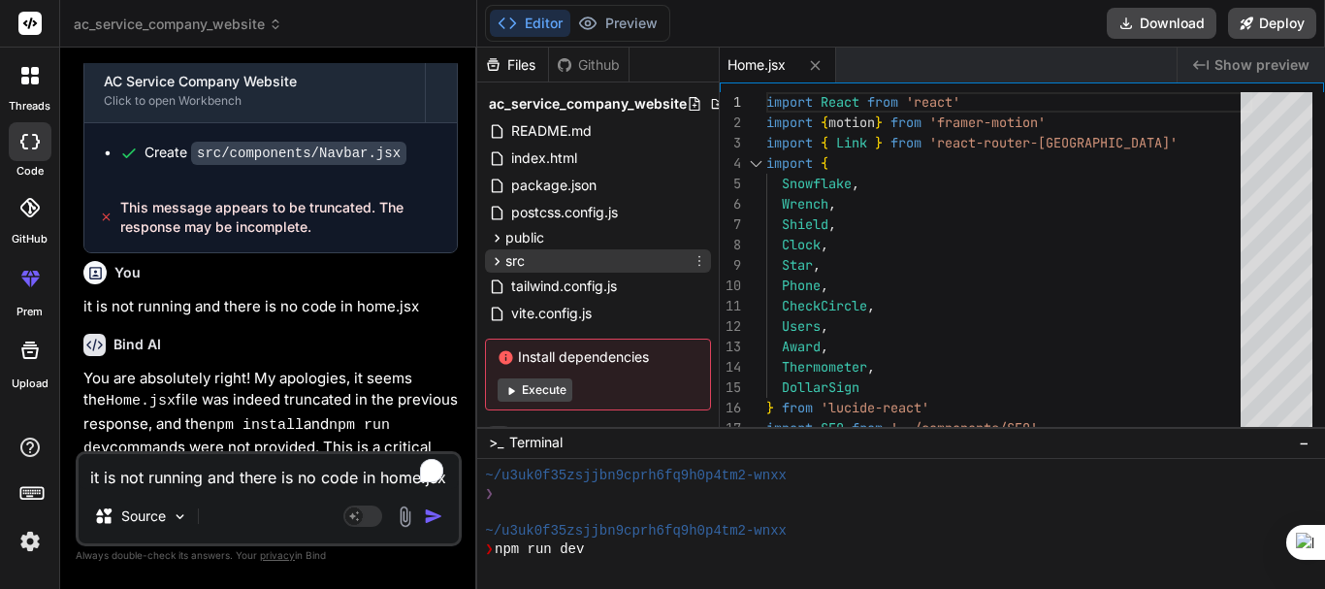
type textarea "x"
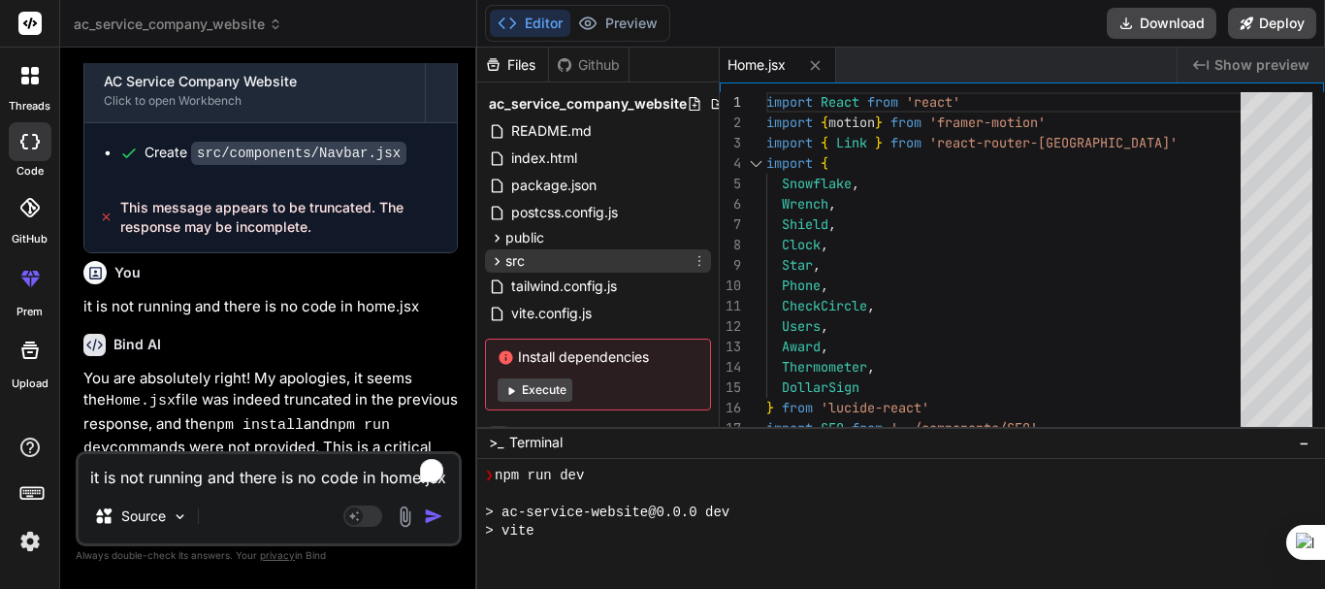
scroll to position [1198, 0]
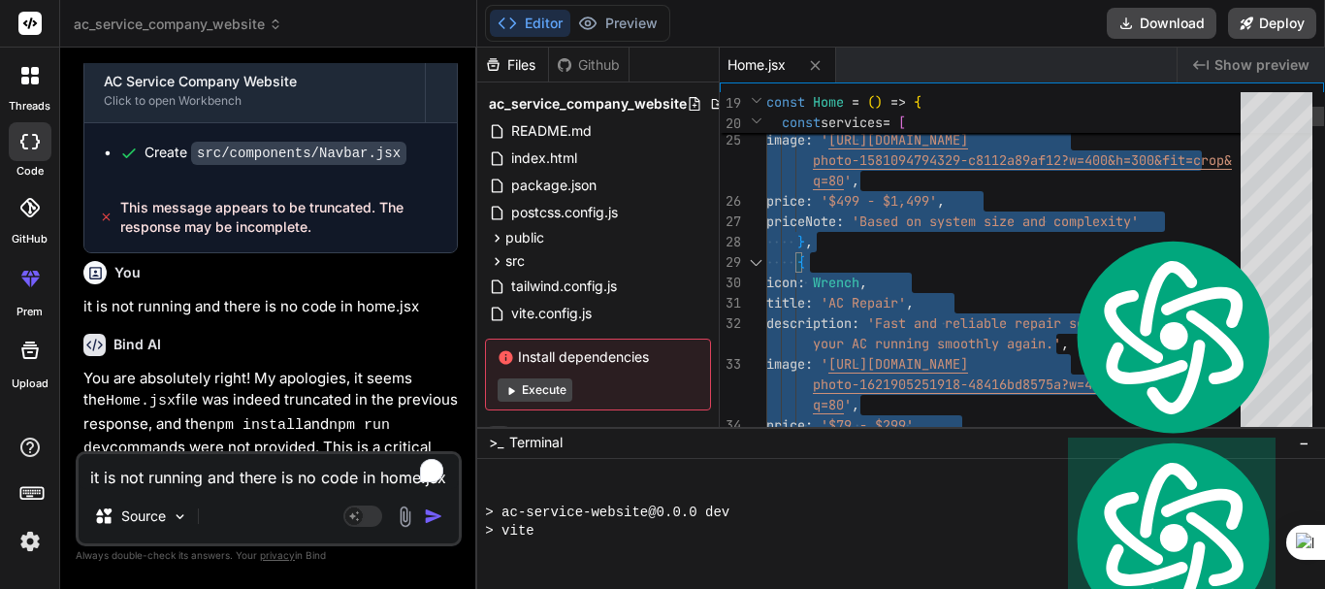
type textarea "import React from 'react' import { motion } from 'framer-motion' import { Link …"
type textarea "system"
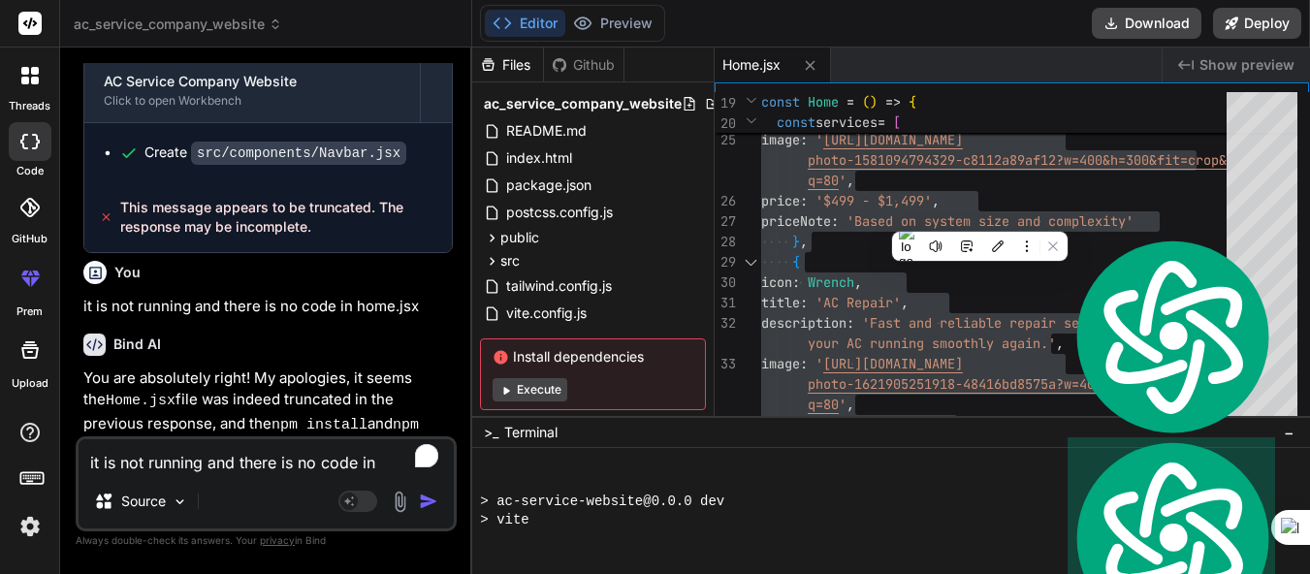
type textarea "import React from 'react' import { motion } from 'framer-motion' import { Link …"
